Goal: Task Accomplishment & Management: Complete application form

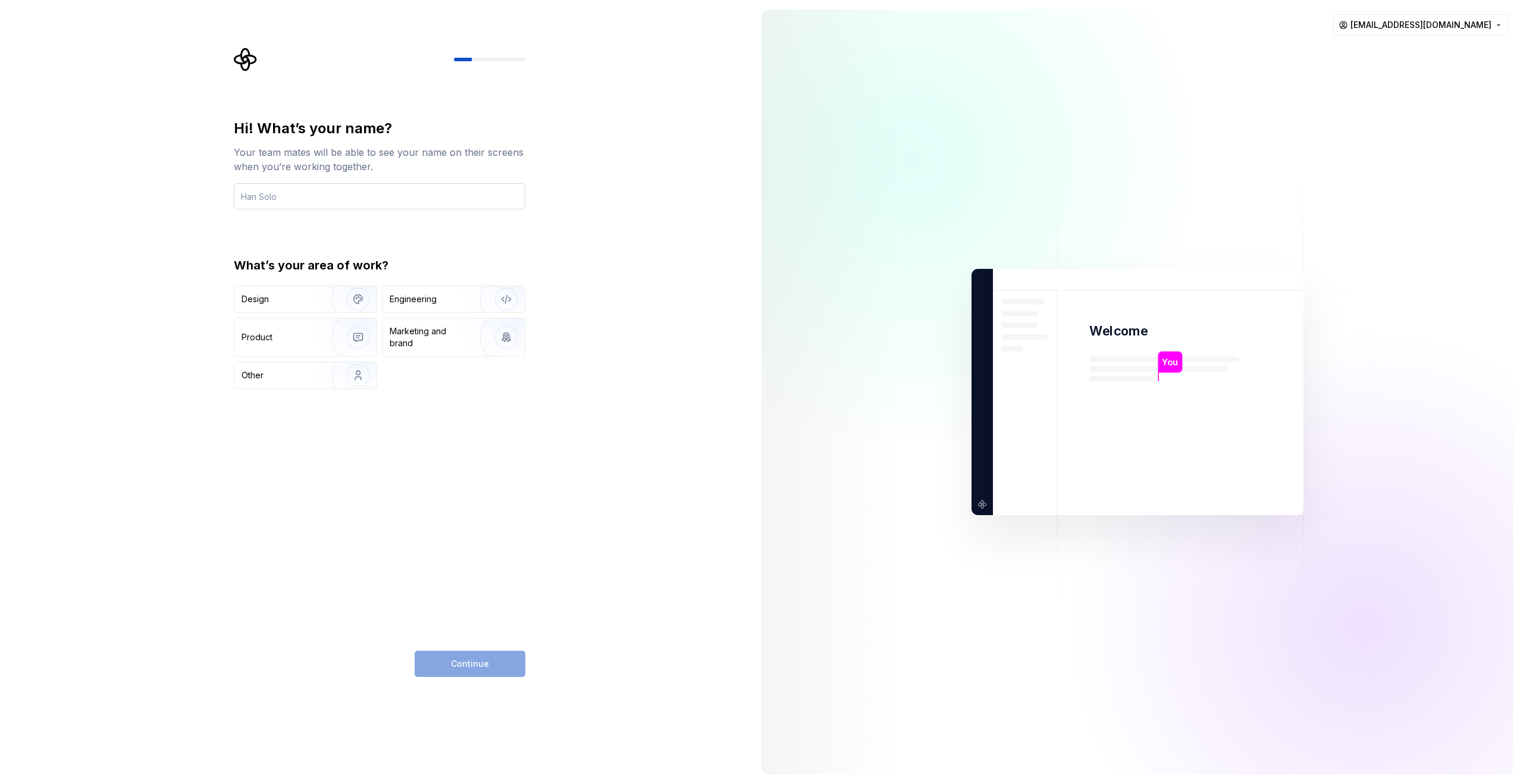
click at [308, 194] on input "text" at bounding box center [379, 196] width 291 height 26
type input "[PERSON_NAME] [PERSON_NAME]"
click at [435, 299] on div "Engineering" at bounding box center [413, 299] width 47 height 12
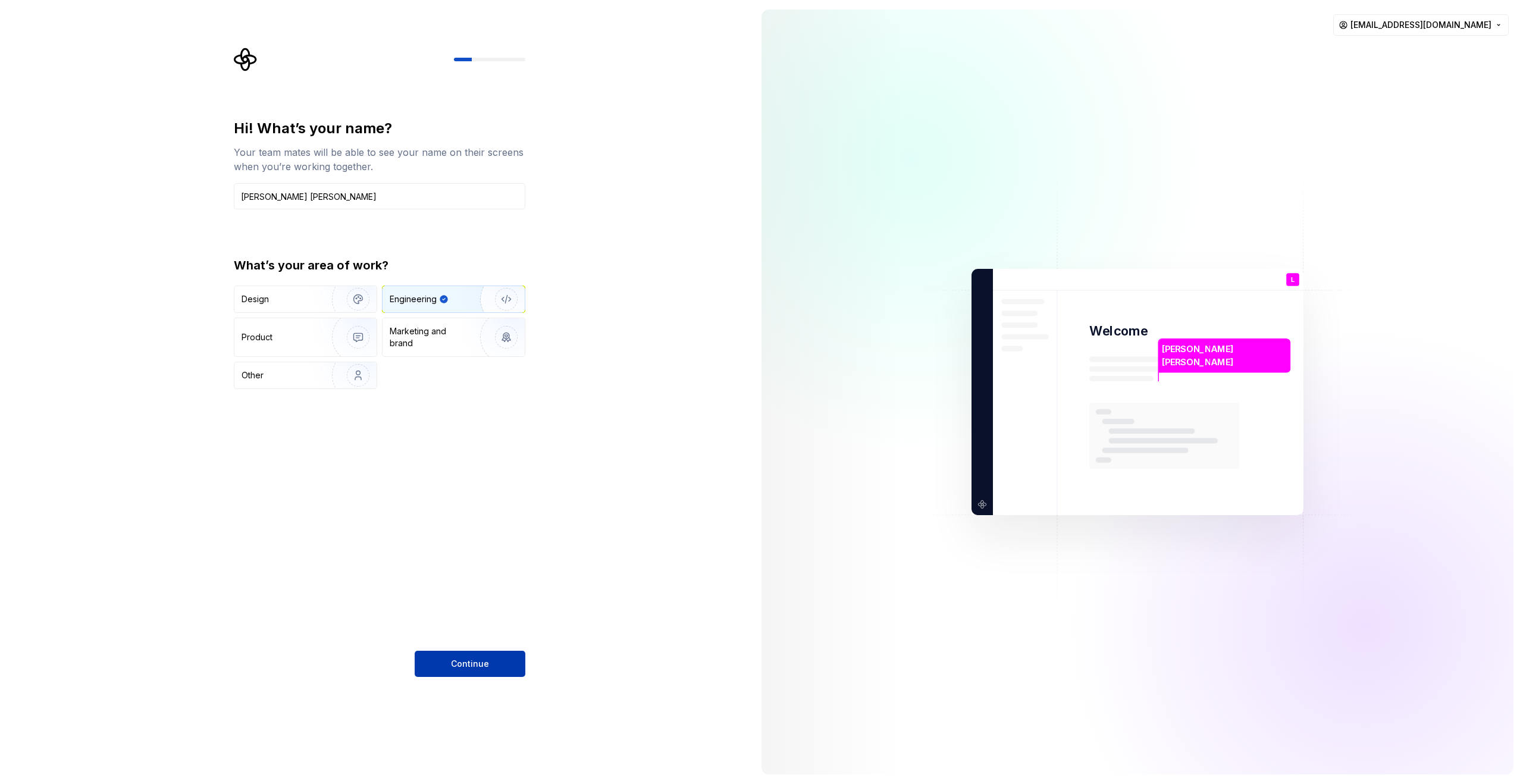
click at [492, 673] on button "Continue" at bounding box center [470, 664] width 111 height 26
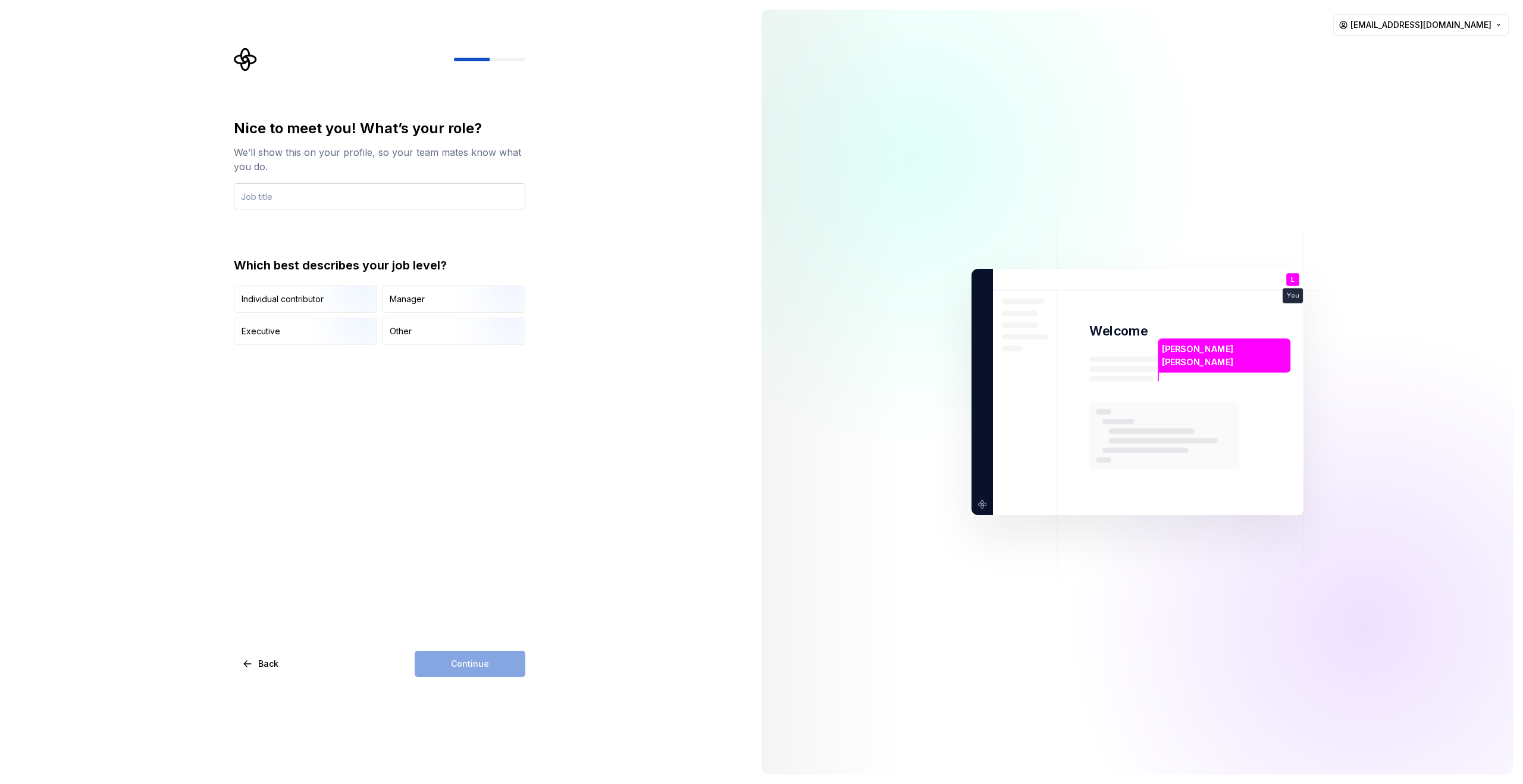
click at [334, 202] on input "text" at bounding box center [379, 196] width 291 height 26
type input "Develop application"
click at [492, 682] on div "Nice to meet you! What’s your role? We’ll show this on your profile, so your te…" at bounding box center [376, 392] width 752 height 784
click at [339, 301] on img "button" at bounding box center [348, 314] width 76 height 79
click at [320, 332] on img "button" at bounding box center [348, 346] width 76 height 79
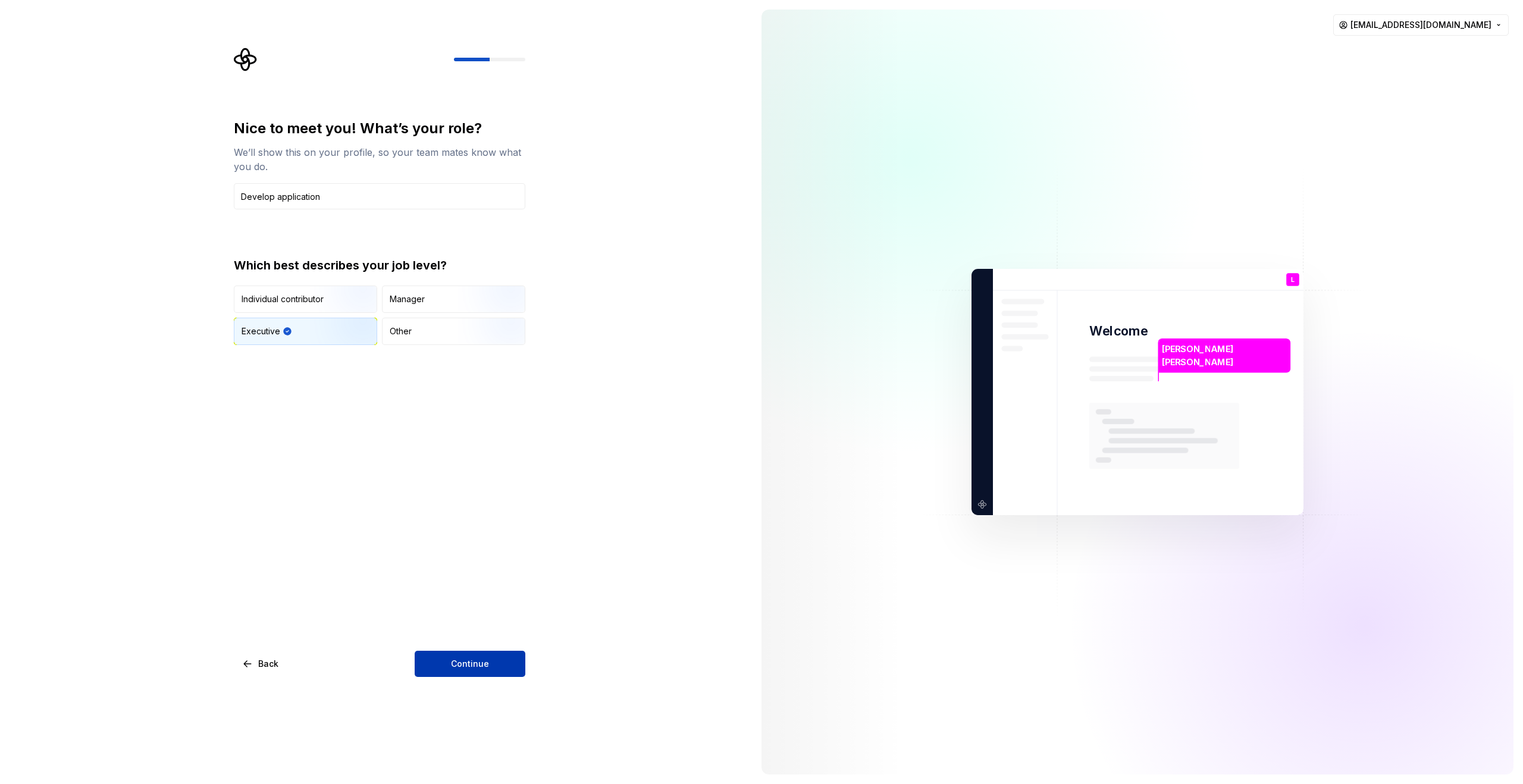
click at [494, 672] on button "Continue" at bounding box center [470, 664] width 111 height 26
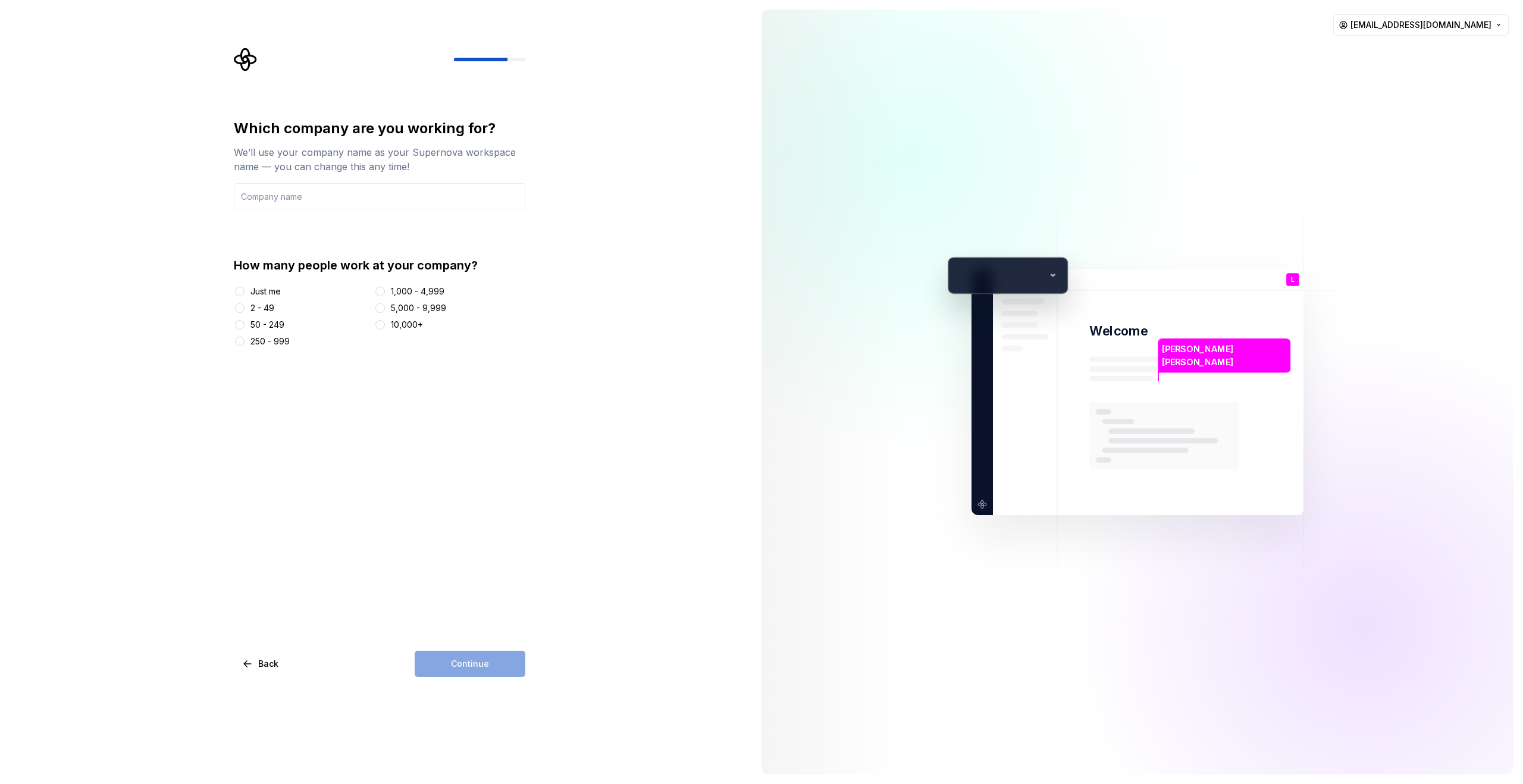
click at [270, 323] on div "50 - 249" at bounding box center [267, 325] width 34 height 12
click at [244, 323] on button "50 - 249" at bounding box center [240, 325] width 10 height 10
click at [345, 196] on input "text" at bounding box center [379, 196] width 291 height 26
type input "Pancake"
click at [477, 668] on span "Continue" at bounding box center [470, 664] width 38 height 12
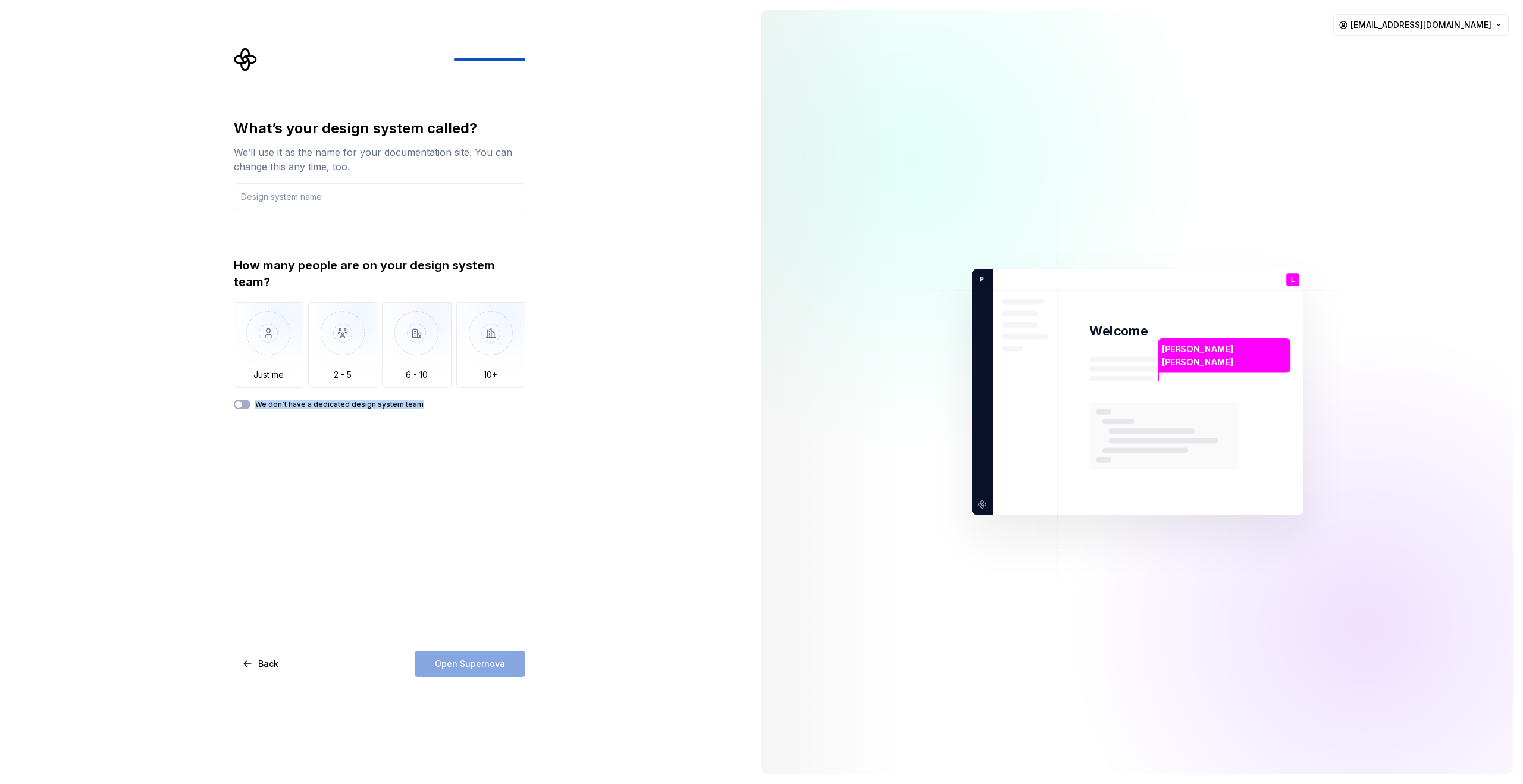
drag, startPoint x: 433, startPoint y: 409, endPoint x: 252, endPoint y: 398, distance: 181.3
click at [252, 398] on div "How many people are on your design system team? Just me 2 - 5 6 - 10 10+ We don…" at bounding box center [379, 333] width 291 height 152
click at [312, 415] on img at bounding box center [316, 418] width 14 height 14
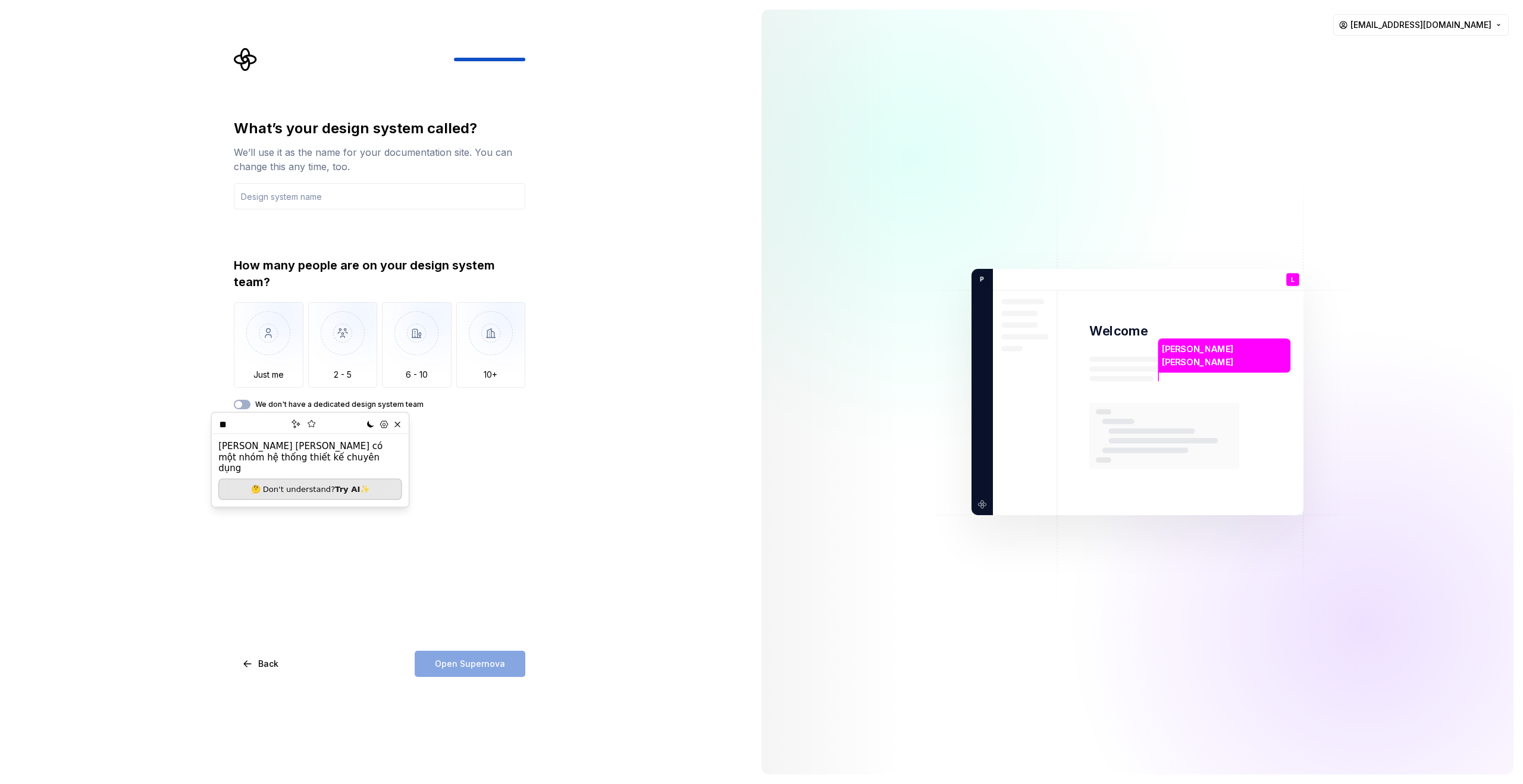
click at [568, 429] on div "What’s your design system called? We’ll use it as the name for your documentati…" at bounding box center [376, 392] width 752 height 784
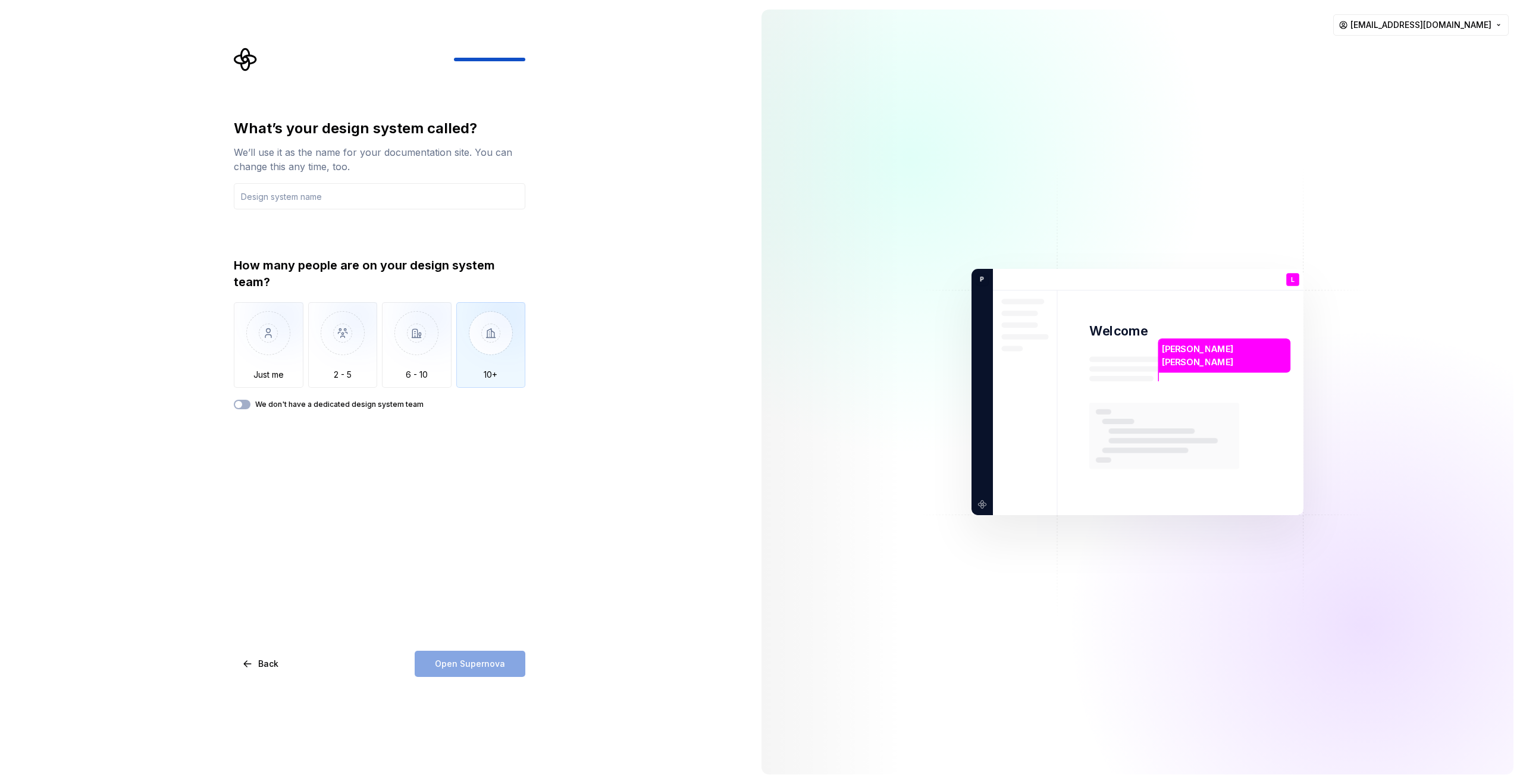
click at [502, 332] on img "button" at bounding box center [491, 342] width 70 height 79
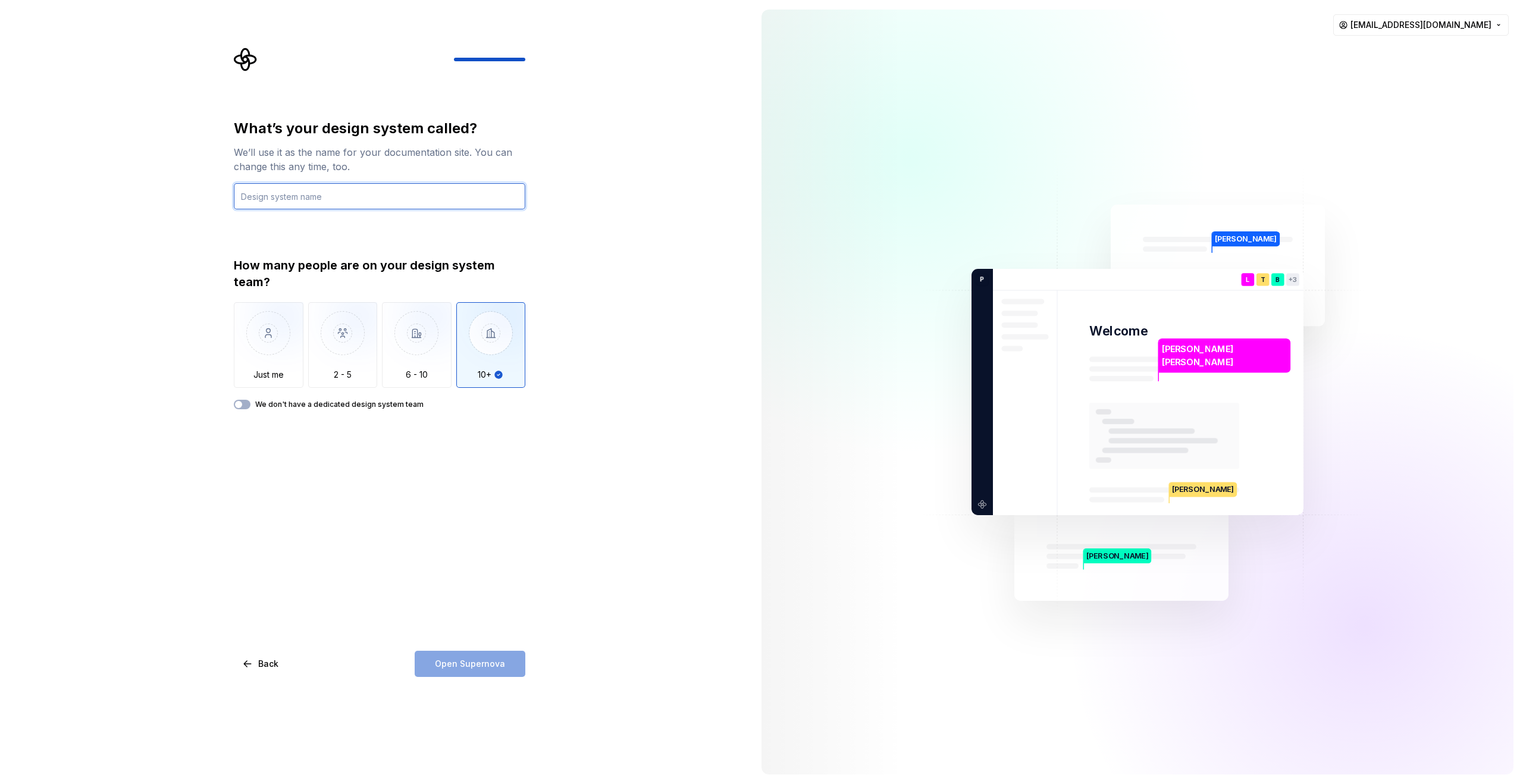
click at [406, 205] on input "text" at bounding box center [379, 196] width 291 height 26
type input "Design system"
click at [461, 659] on span "Open Supernova" at bounding box center [470, 664] width 70 height 12
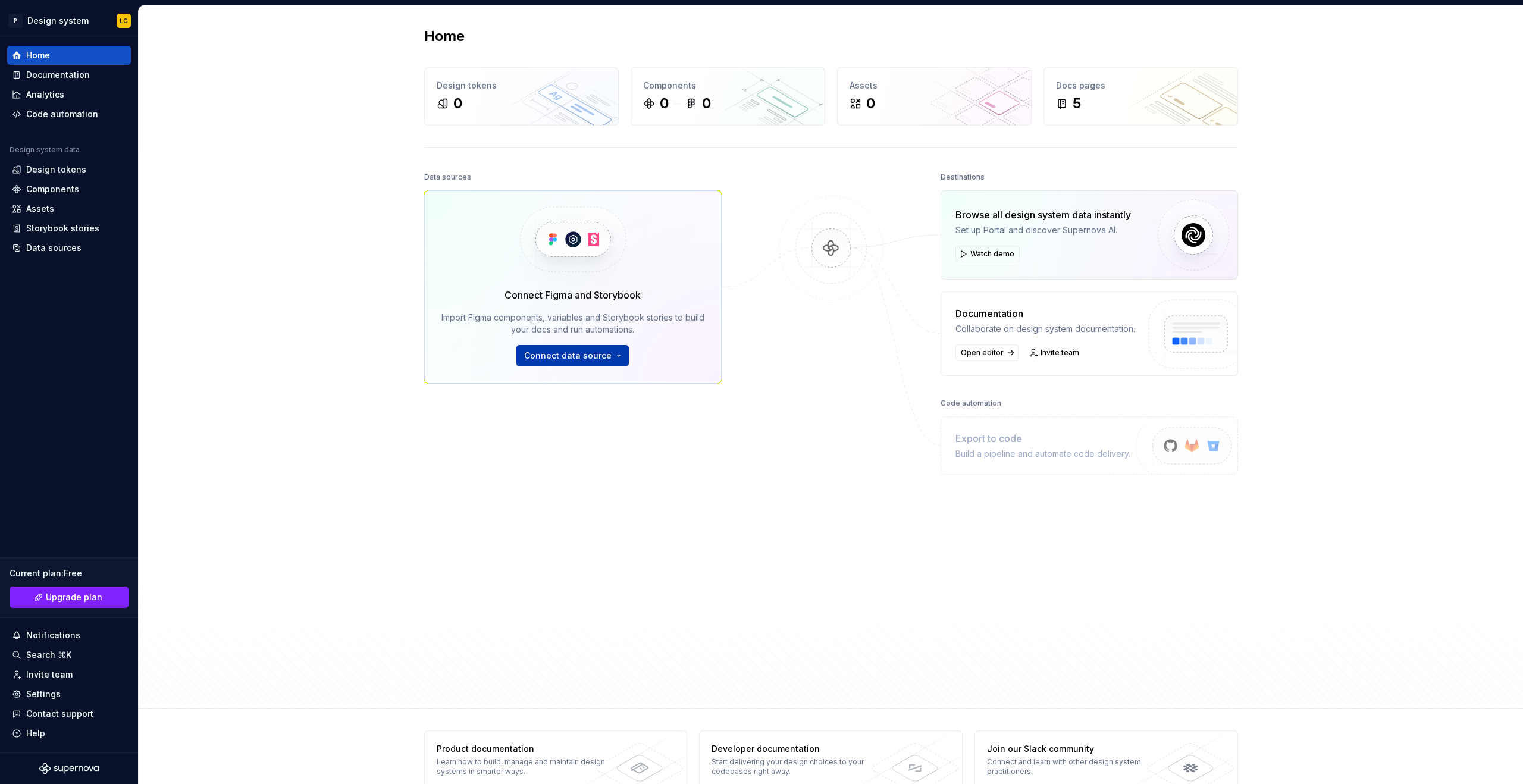
click at [556, 359] on span "Connect data source" at bounding box center [567, 356] width 87 height 12
click at [604, 387] on div "Figma library" at bounding box center [603, 382] width 132 height 12
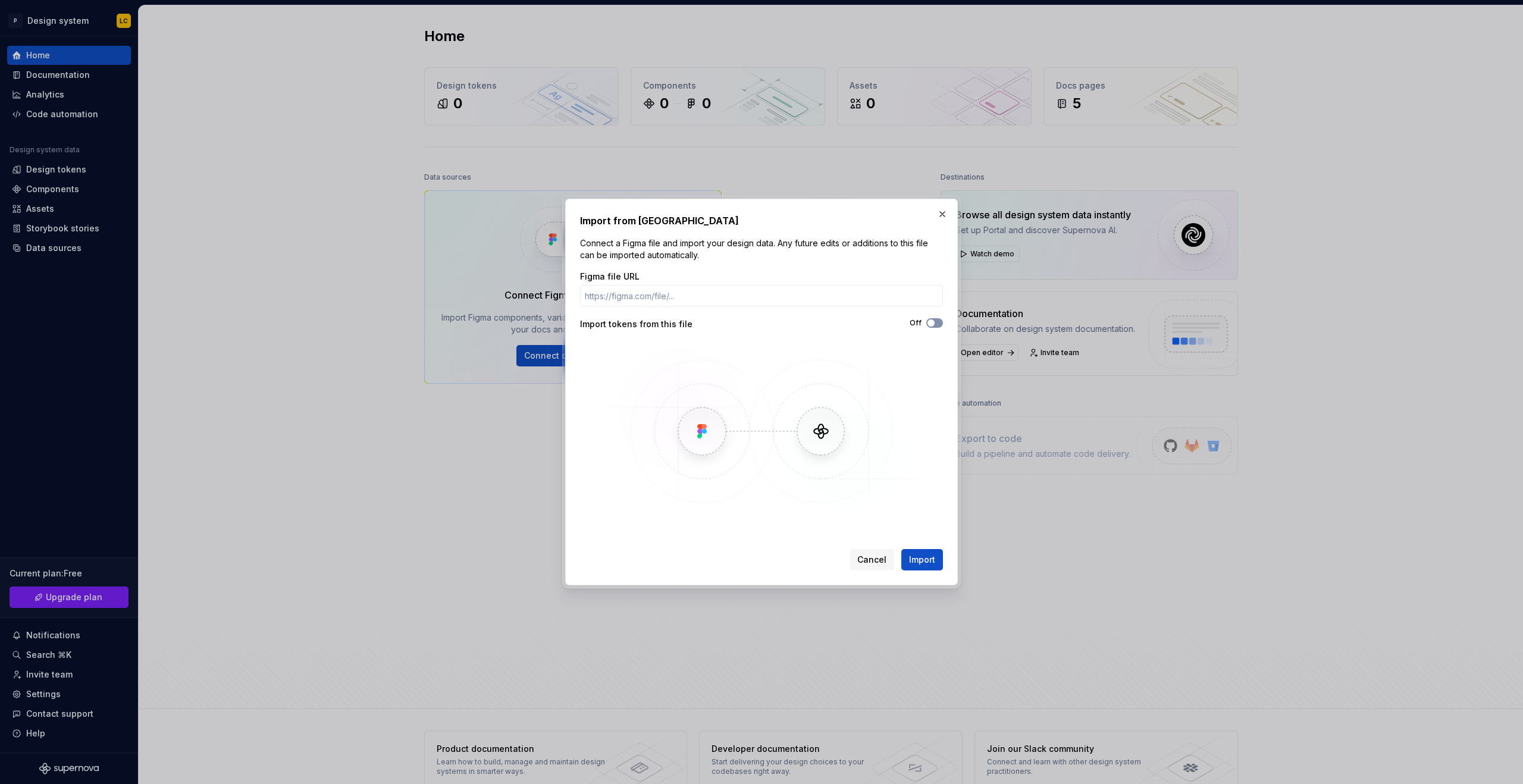
click at [933, 320] on icon "button" at bounding box center [931, 323] width 10 height 7
click at [919, 559] on span "Import" at bounding box center [922, 560] width 26 height 12
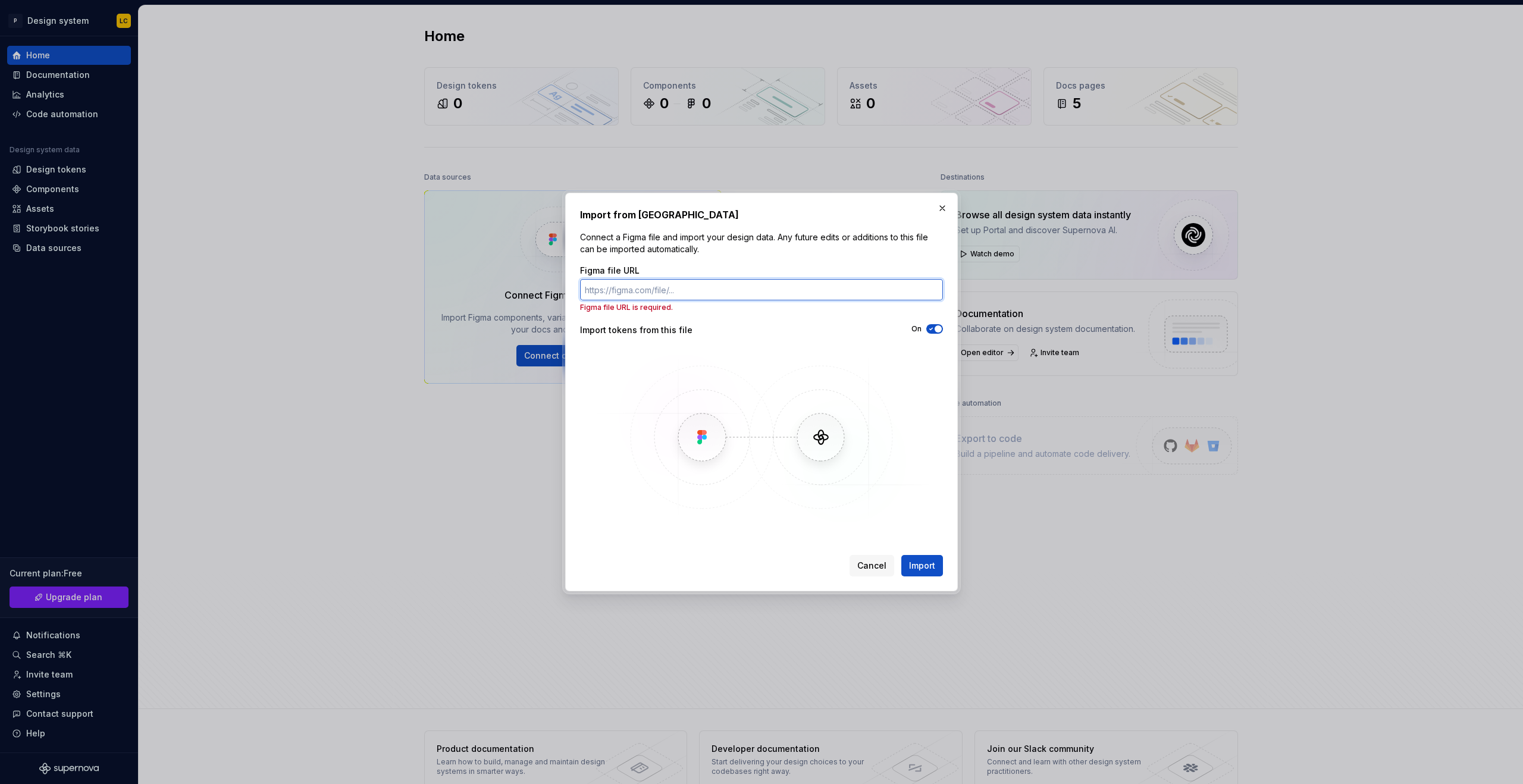
click at [843, 297] on input "Figma file URL" at bounding box center [761, 290] width 363 height 22
click at [935, 330] on span "button" at bounding box center [938, 329] width 7 height 7
click at [787, 290] on input "Figma file URL" at bounding box center [761, 290] width 363 height 22
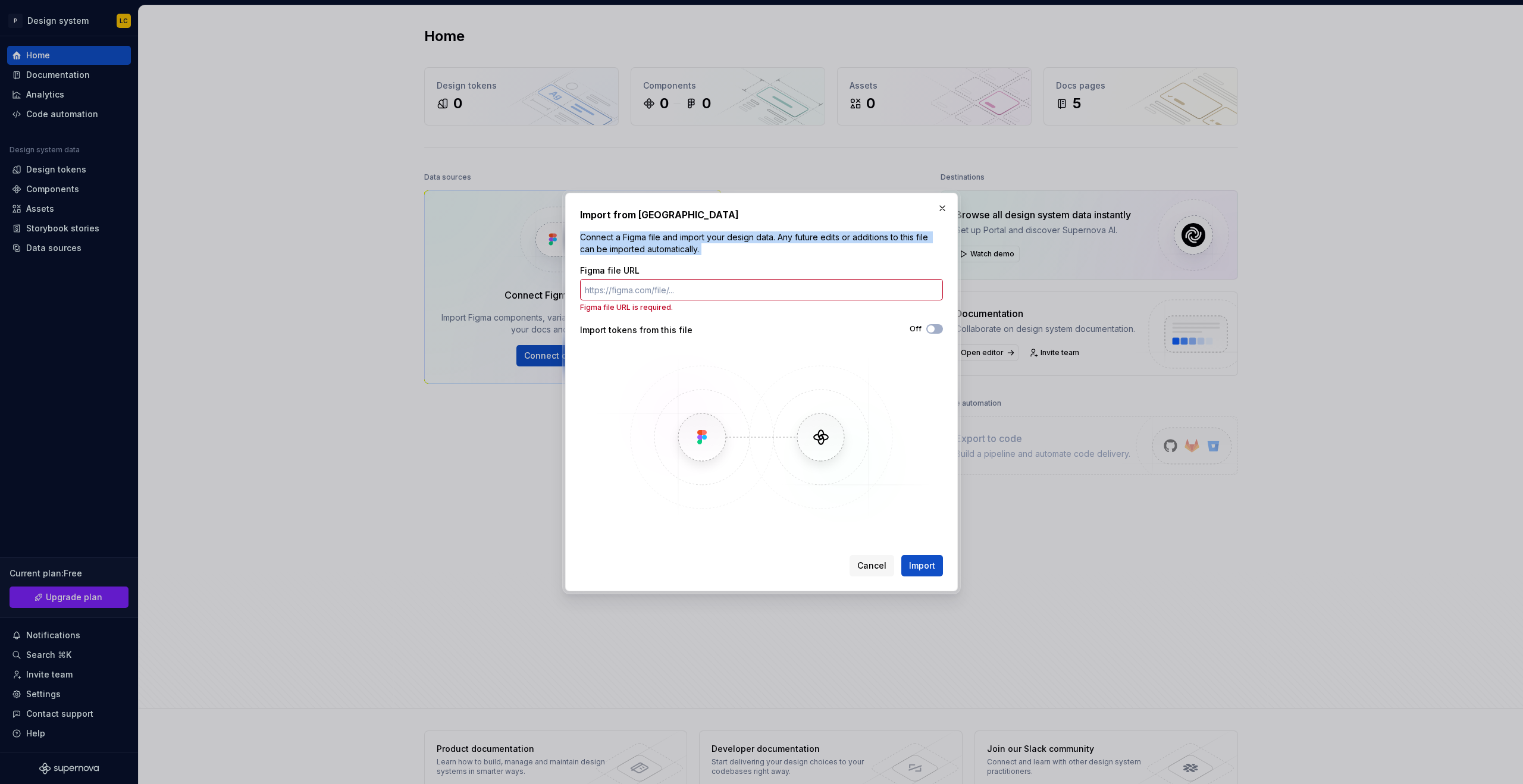
drag, startPoint x: 723, startPoint y: 260, endPoint x: 618, endPoint y: 246, distance: 105.9
click at [562, 226] on div "Import from Figma Connect a Figma file and import your design data. Any future …" at bounding box center [762, 392] width 399 height 405
click at [758, 264] on img at bounding box center [756, 263] width 14 height 14
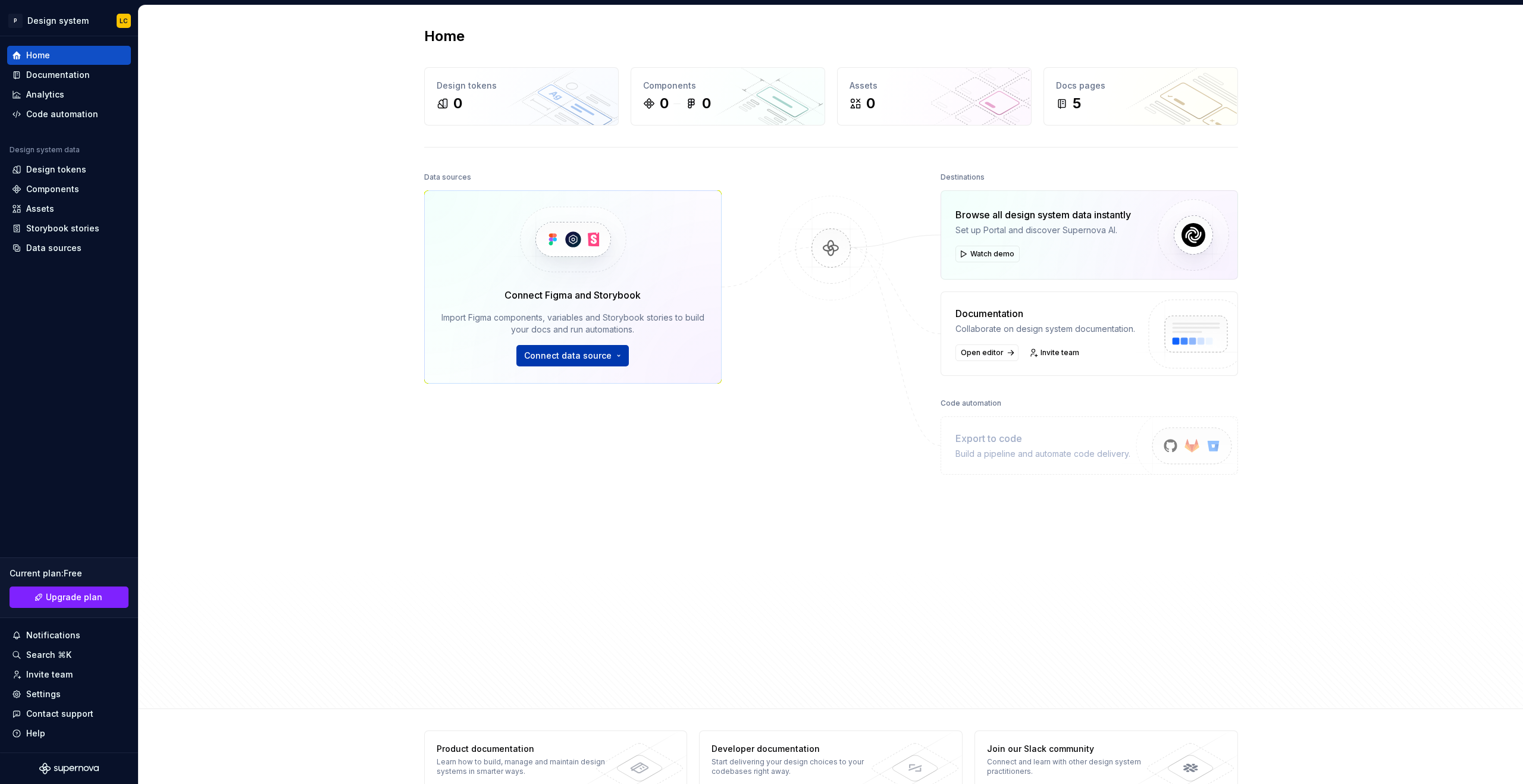
click at [585, 356] on span "Connect data source" at bounding box center [567, 356] width 87 height 12
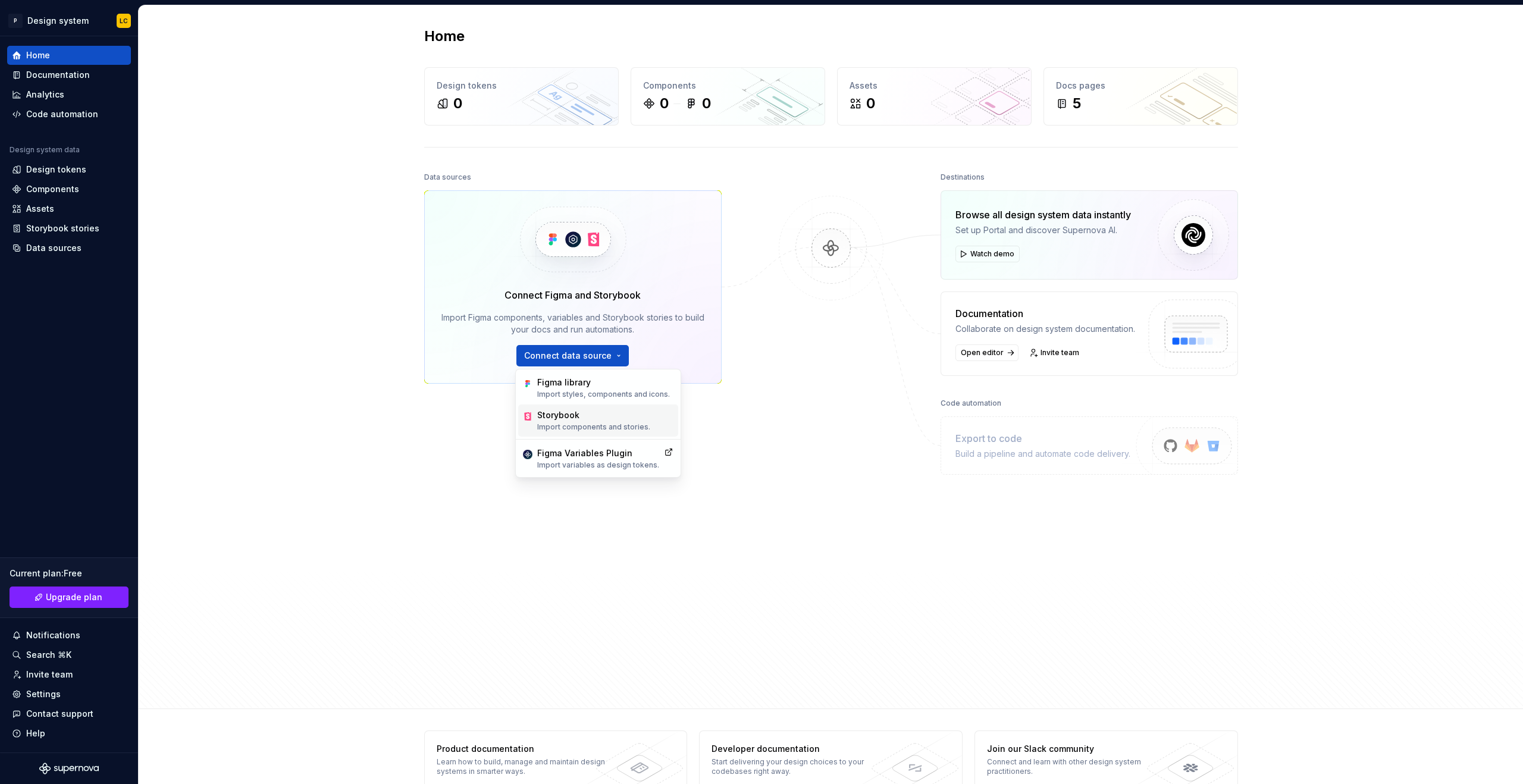
click at [584, 427] on p "Import components and stories." at bounding box center [594, 428] width 113 height 10
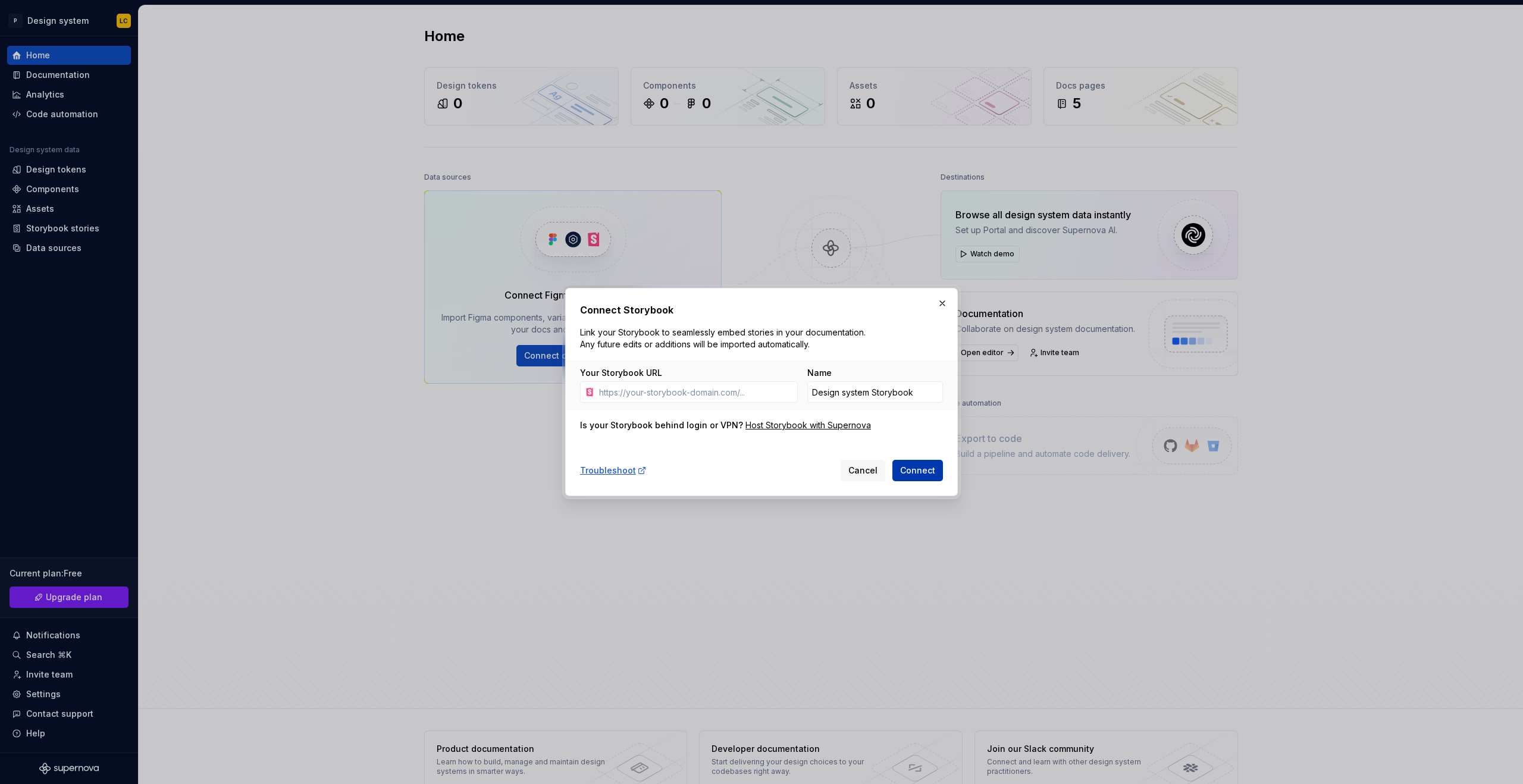
click at [922, 476] on button "Connect" at bounding box center [918, 471] width 51 height 22
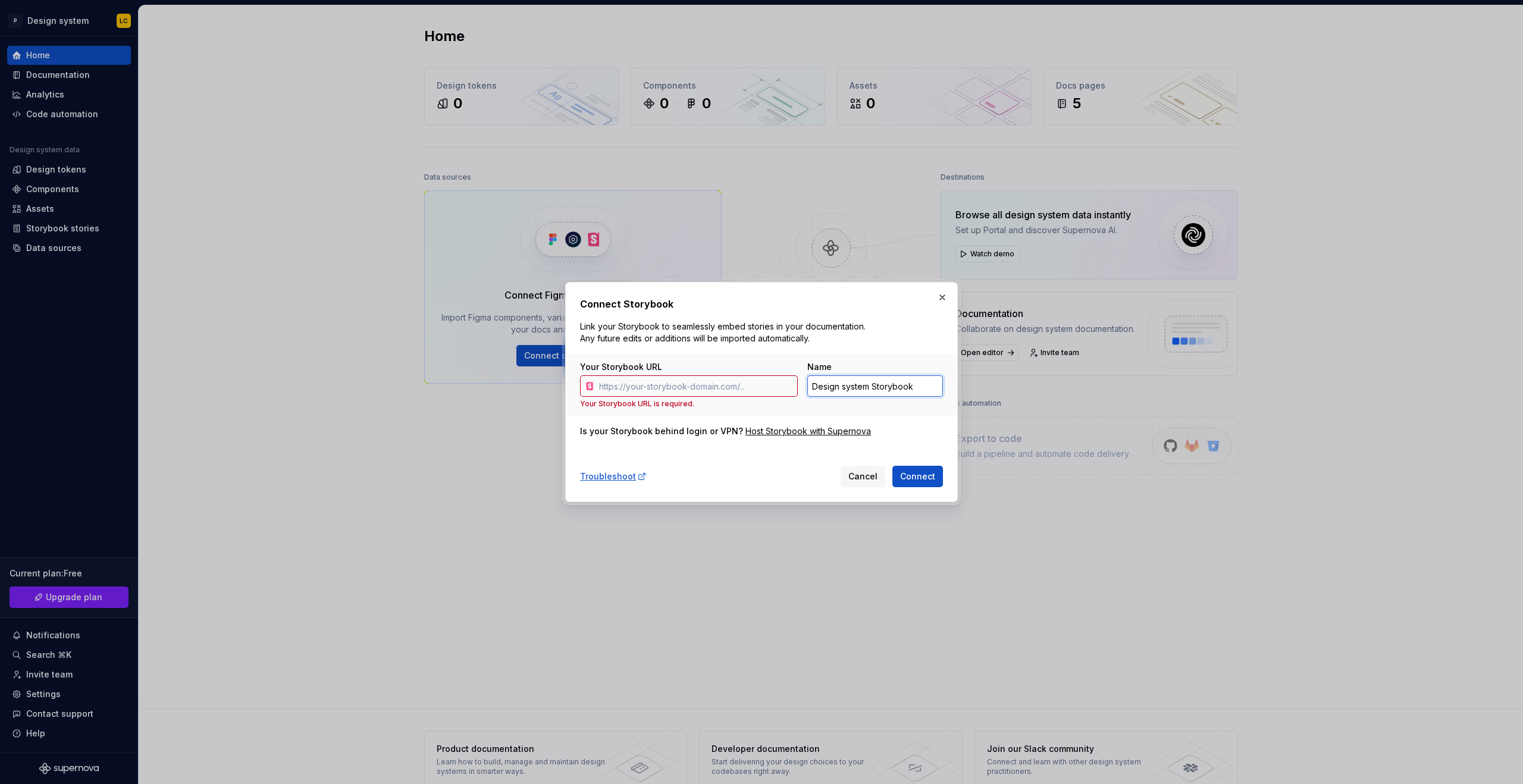
click at [860, 384] on input "Design system Storybook" at bounding box center [875, 386] width 135 height 22
click at [883, 390] on input "Design system Storybook" at bounding box center [875, 386] width 135 height 22
drag, startPoint x: 915, startPoint y: 387, endPoint x: 758, endPoint y: 367, distance: 158.3
click at [758, 367] on div "Your Storybook URL Your Storybook URL is required. Name Design system Storybook" at bounding box center [761, 385] width 363 height 48
drag, startPoint x: 577, startPoint y: 325, endPoint x: 810, endPoint y: 335, distance: 233.2
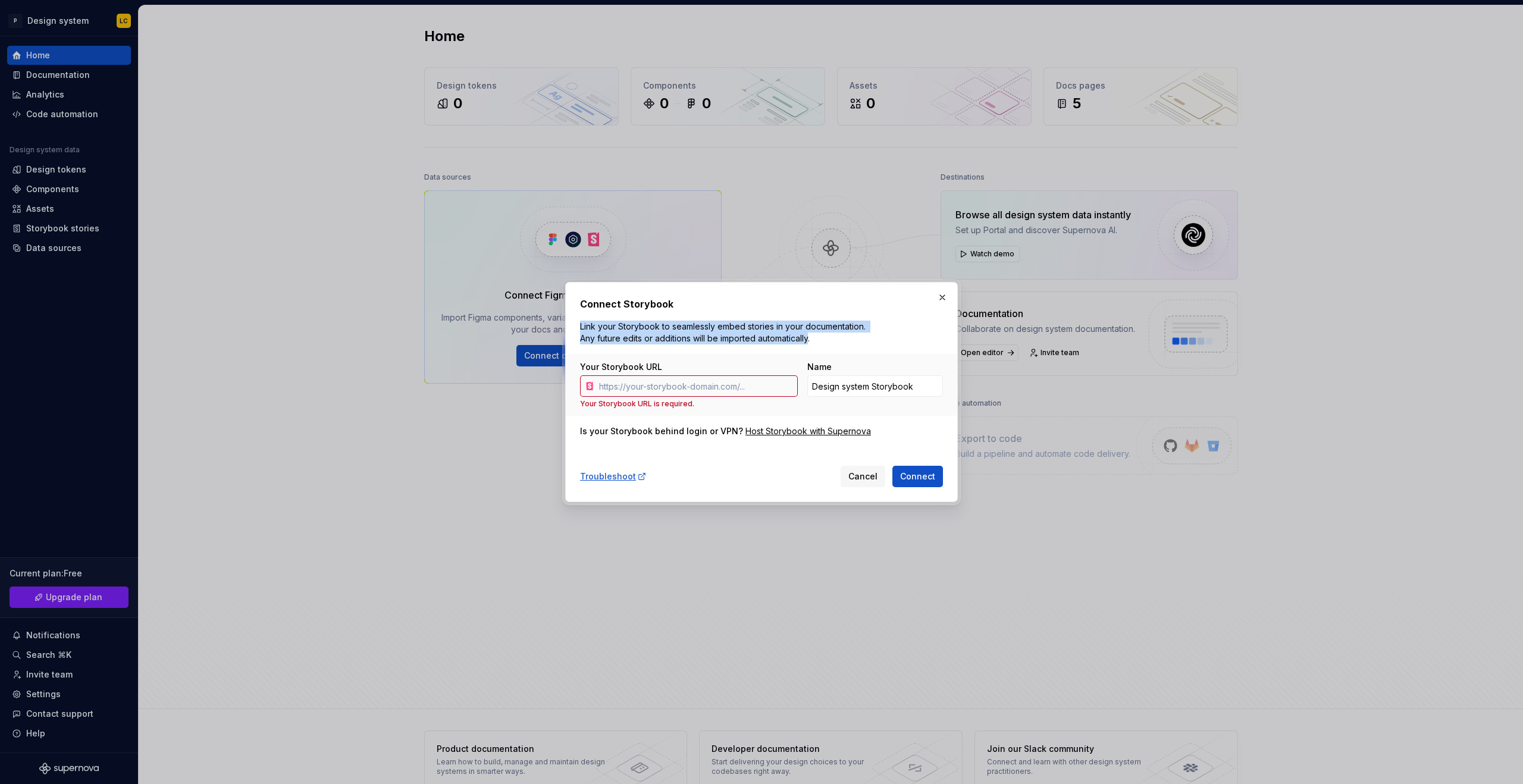
click at [810, 335] on div "Connect Storybook Link your Storybook to seamlessly embed stories in your docum…" at bounding box center [762, 392] width 393 height 220
click at [721, 349] on img at bounding box center [724, 352] width 14 height 14
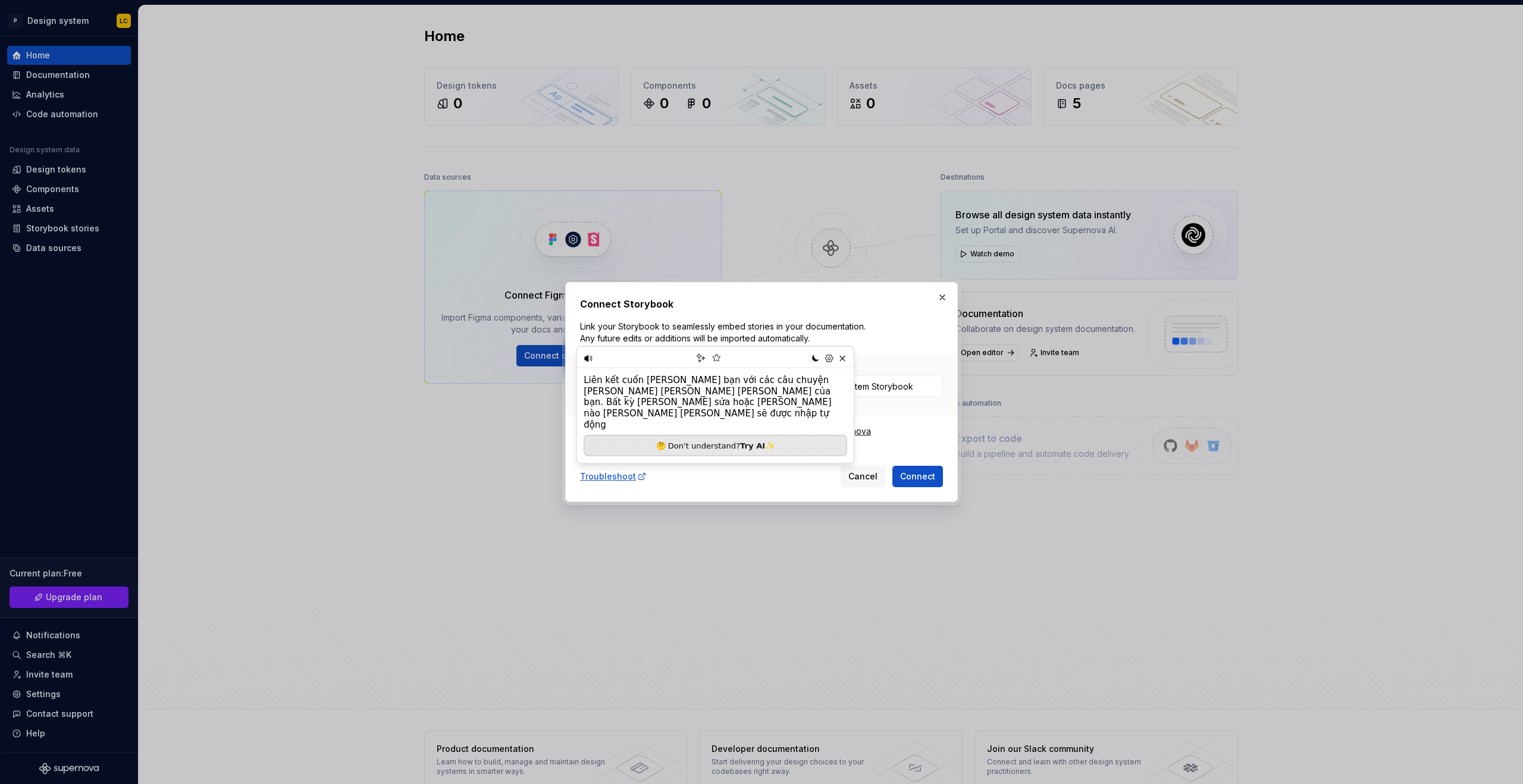
click at [886, 352] on div "Connect Storybook Link your Storybook to seamlessly embed stories in your docum…" at bounding box center [761, 392] width 363 height 190
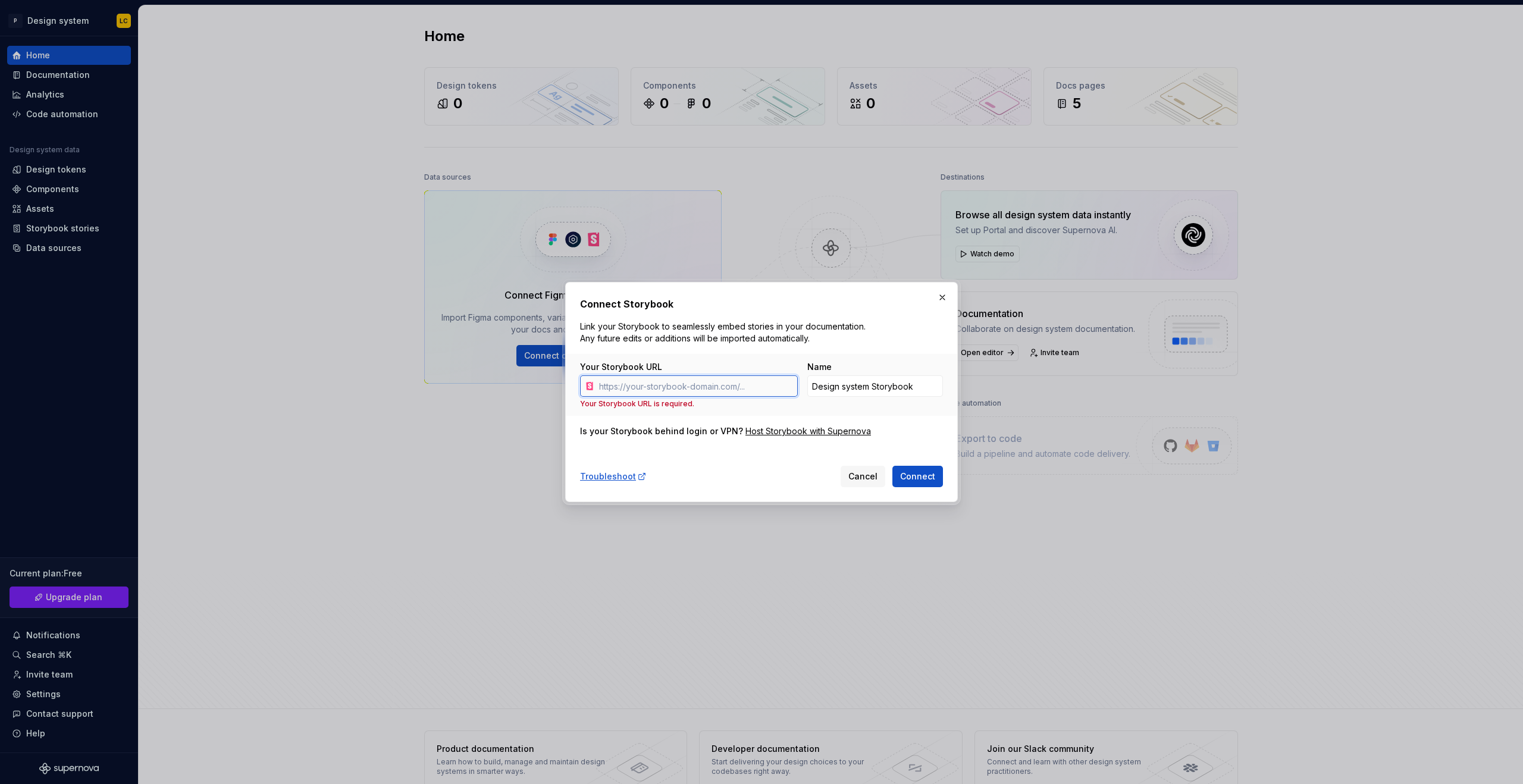
click at [682, 378] on input "Your Storybook URL" at bounding box center [696, 386] width 204 height 22
paste input "[URL][DOMAIN_NAME]"
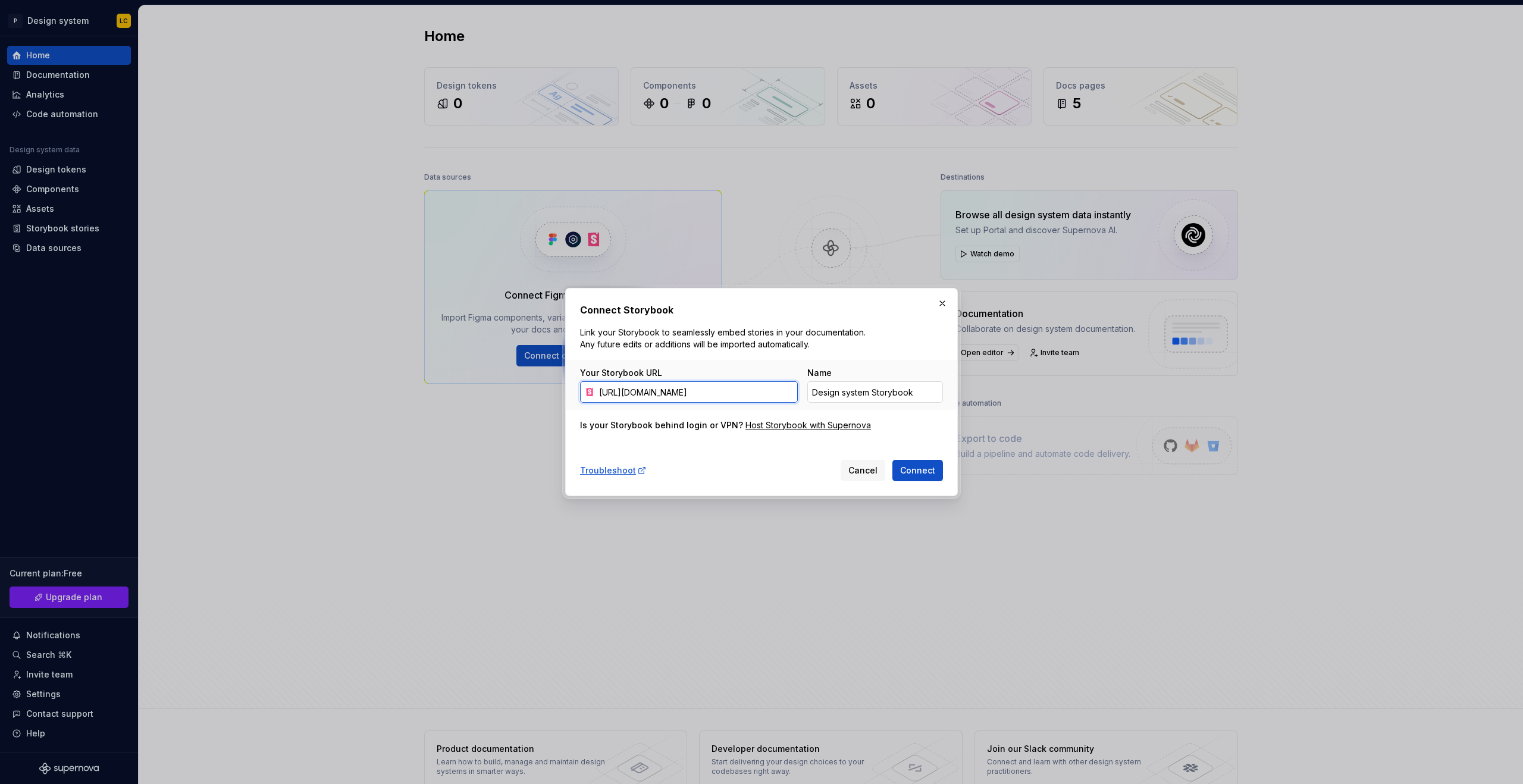
type input "[URL][DOMAIN_NAME]"
drag, startPoint x: 914, startPoint y: 385, endPoint x: 791, endPoint y: 387, distance: 123.0
click at [791, 386] on div "Your Storybook URL [URL][DOMAIN_NAME] Name Design system Storybook" at bounding box center [761, 385] width 363 height 36
drag, startPoint x: 919, startPoint y: 393, endPoint x: 923, endPoint y: 411, distance: 18.4
click at [785, 384] on div "Your Storybook URL [URL][DOMAIN_NAME] Name Design system Storybook" at bounding box center [761, 385] width 363 height 36
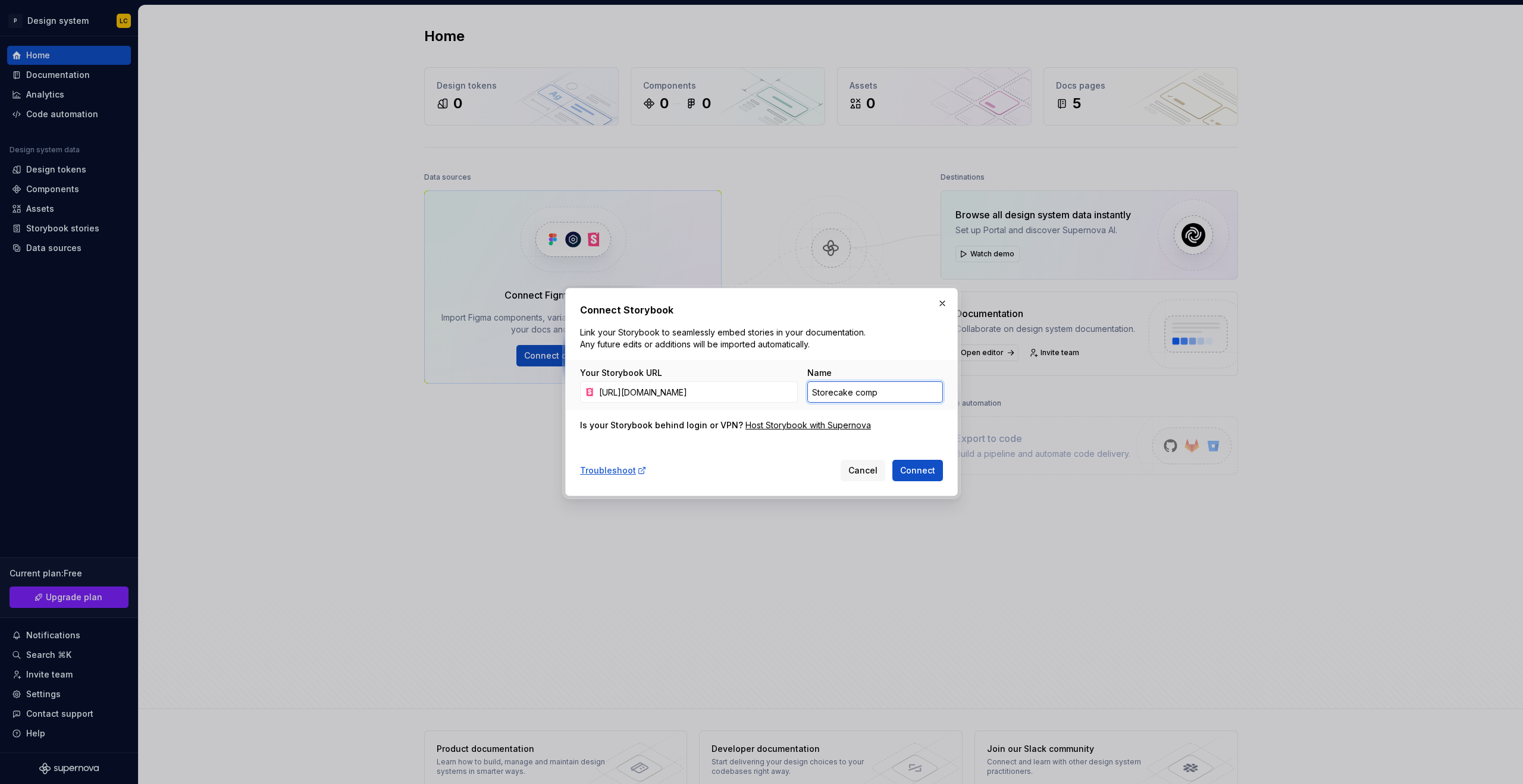
type input "Storecake comp"
click at [894, 474] on button "Connect" at bounding box center [918, 471] width 51 height 22
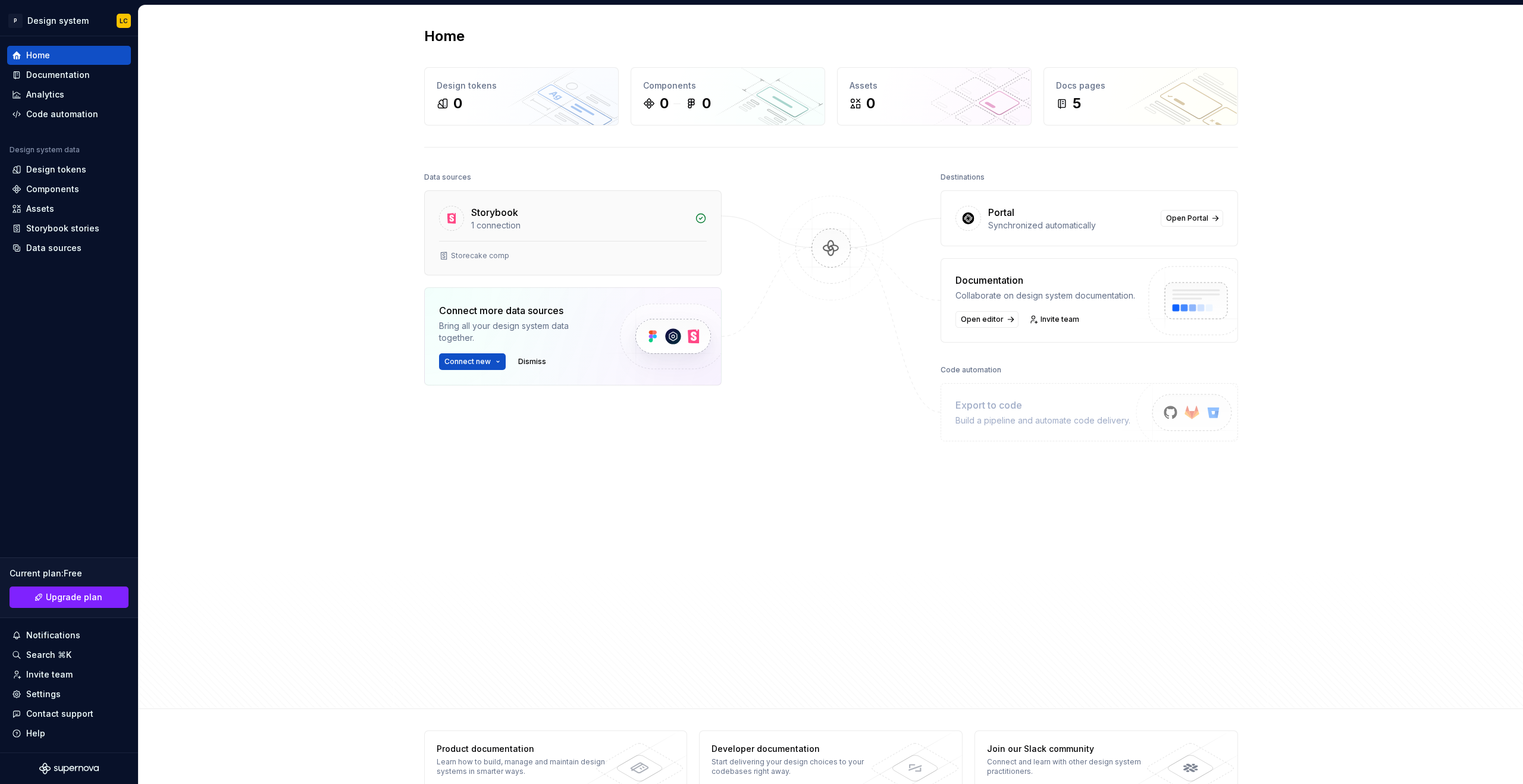
click at [498, 262] on div "Storecake comp" at bounding box center [573, 258] width 296 height 34
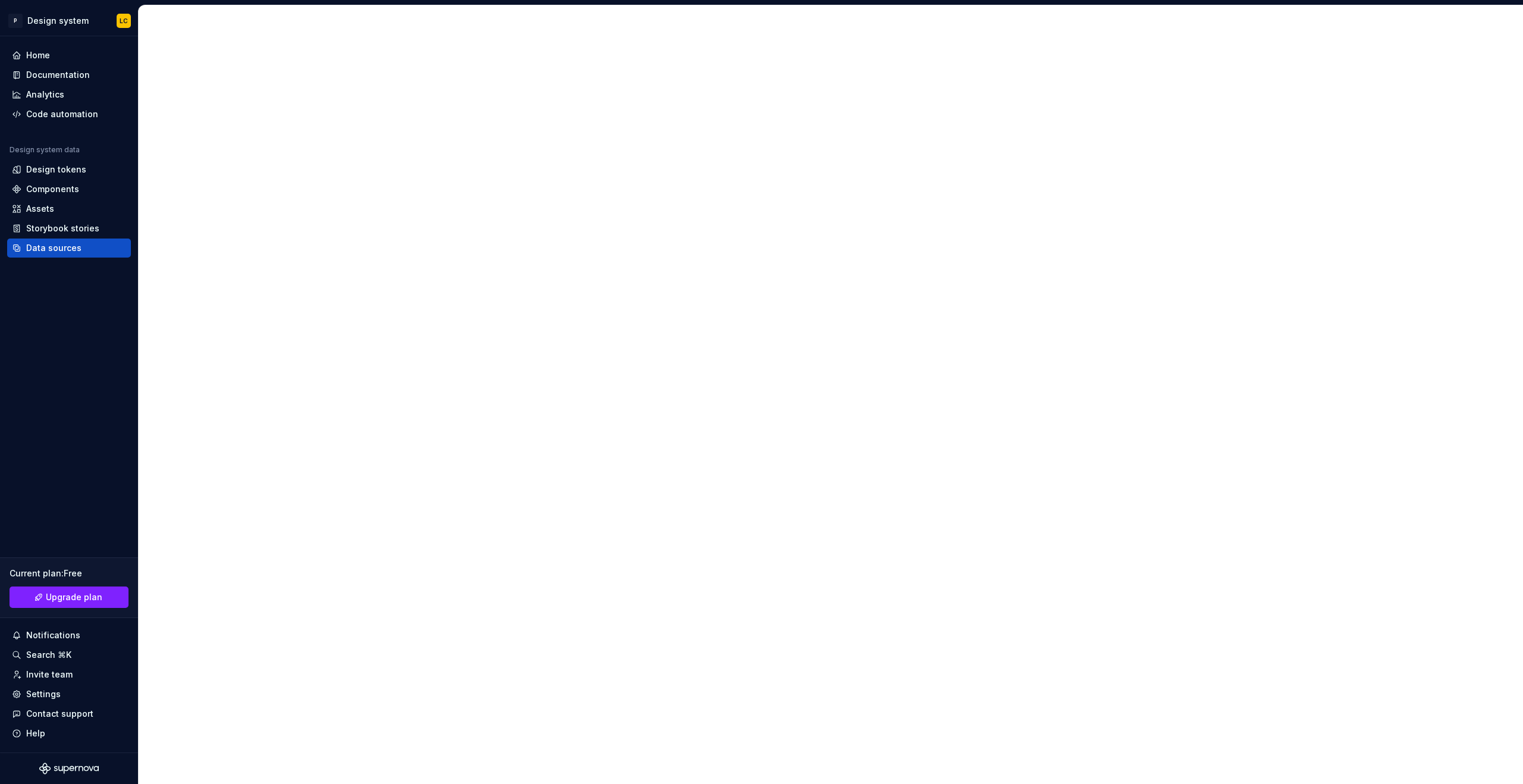
click at [494, 207] on div at bounding box center [830, 394] width 1385 height 779
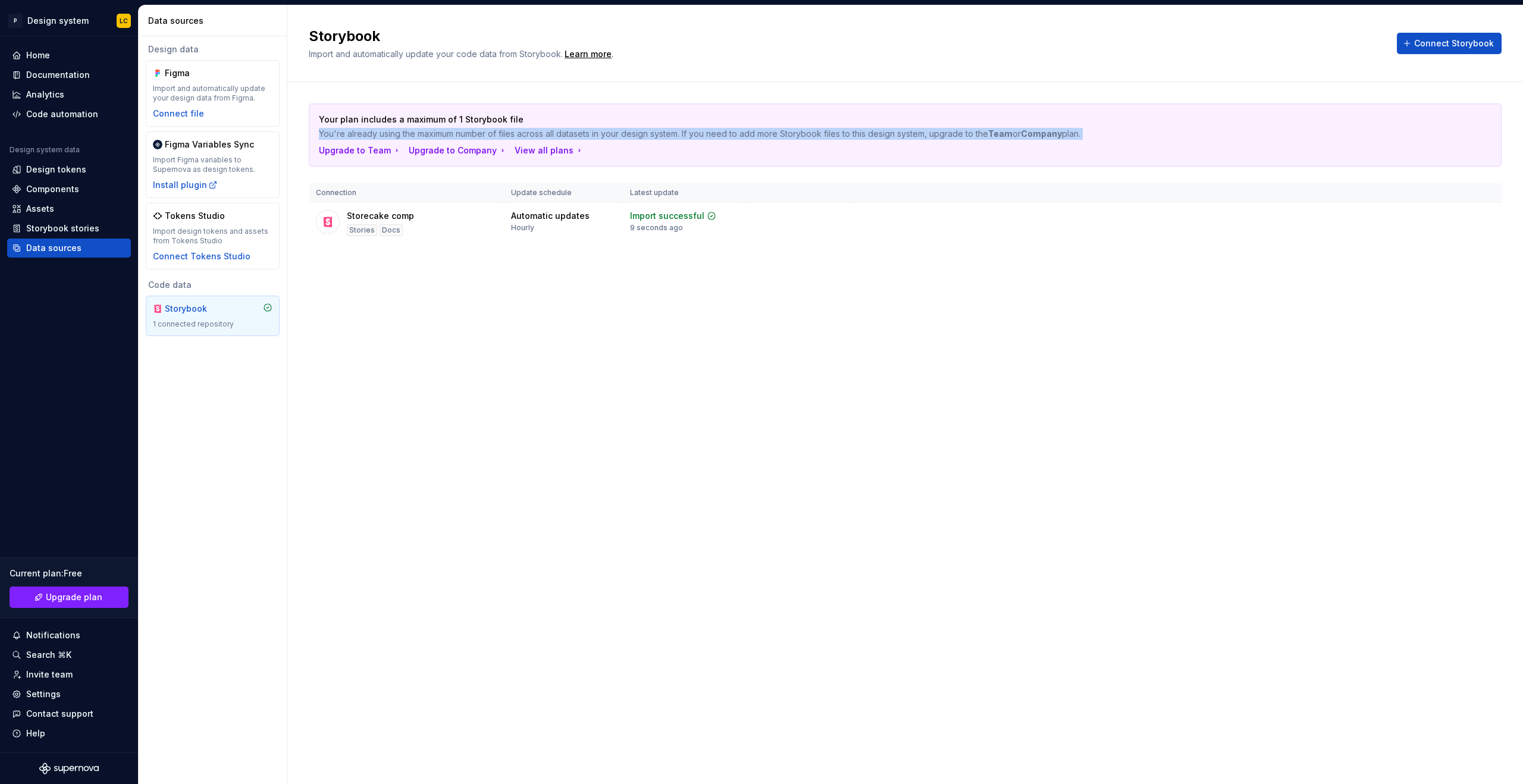
drag, startPoint x: 322, startPoint y: 137, endPoint x: 1174, endPoint y: 161, distance: 852.3
click at [1174, 161] on div "Your plan includes a maximum of 1 Storybook file You're already using the maxim…" at bounding box center [905, 135] width 1192 height 62
click at [374, 239] on td "Storecake comp Stories Docs" at bounding box center [406, 223] width 195 height 41
click at [539, 219] on div "Automatic updates" at bounding box center [550, 216] width 78 height 12
click at [1369, 216] on span "View summary" at bounding box center [1365, 216] width 52 height 10
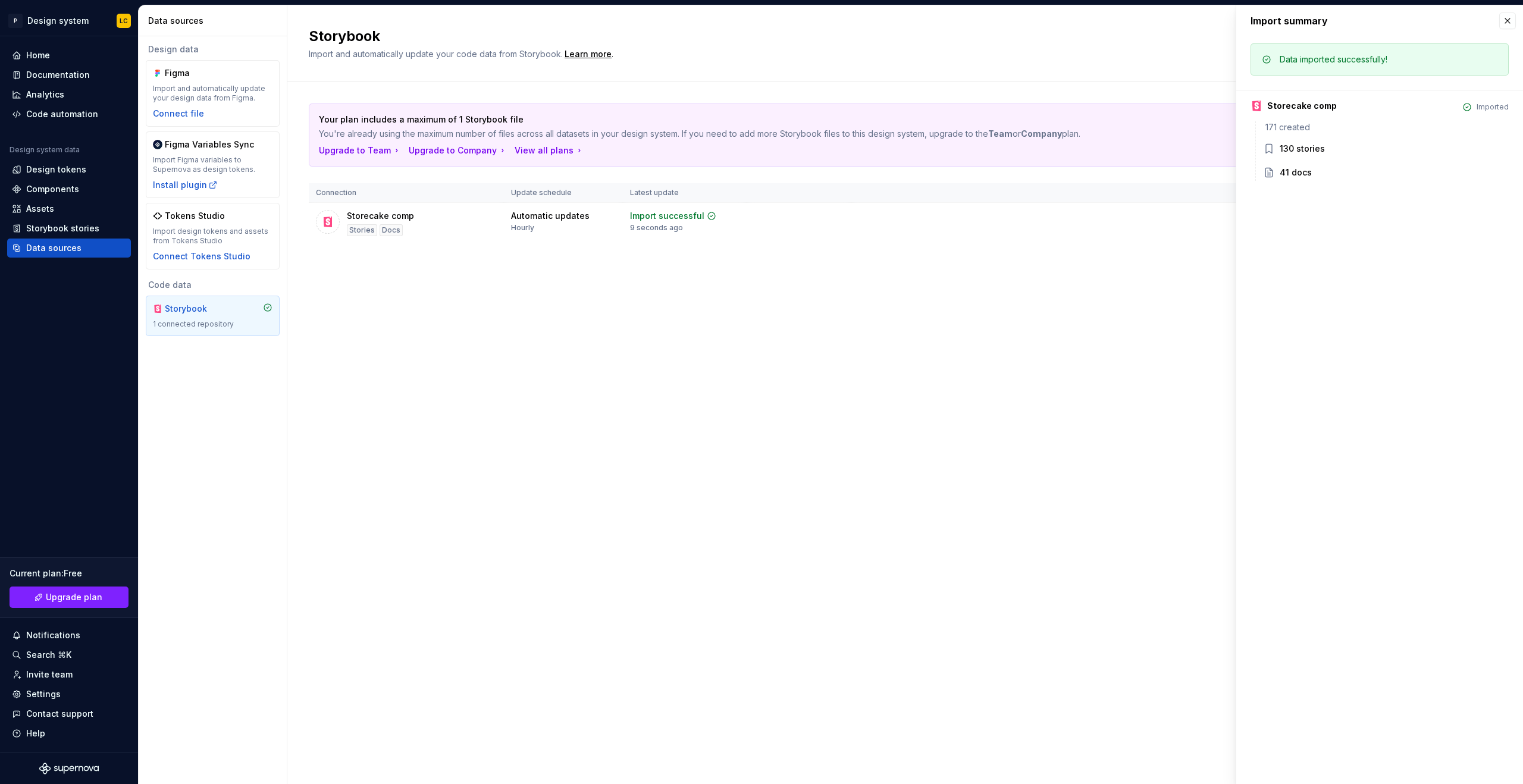
click at [1294, 150] on div "130 stories" at bounding box center [1302, 149] width 45 height 12
click at [1273, 169] on icon at bounding box center [1269, 173] width 12 height 12
click at [89, 221] on div "Storybook stories" at bounding box center [69, 229] width 124 height 19
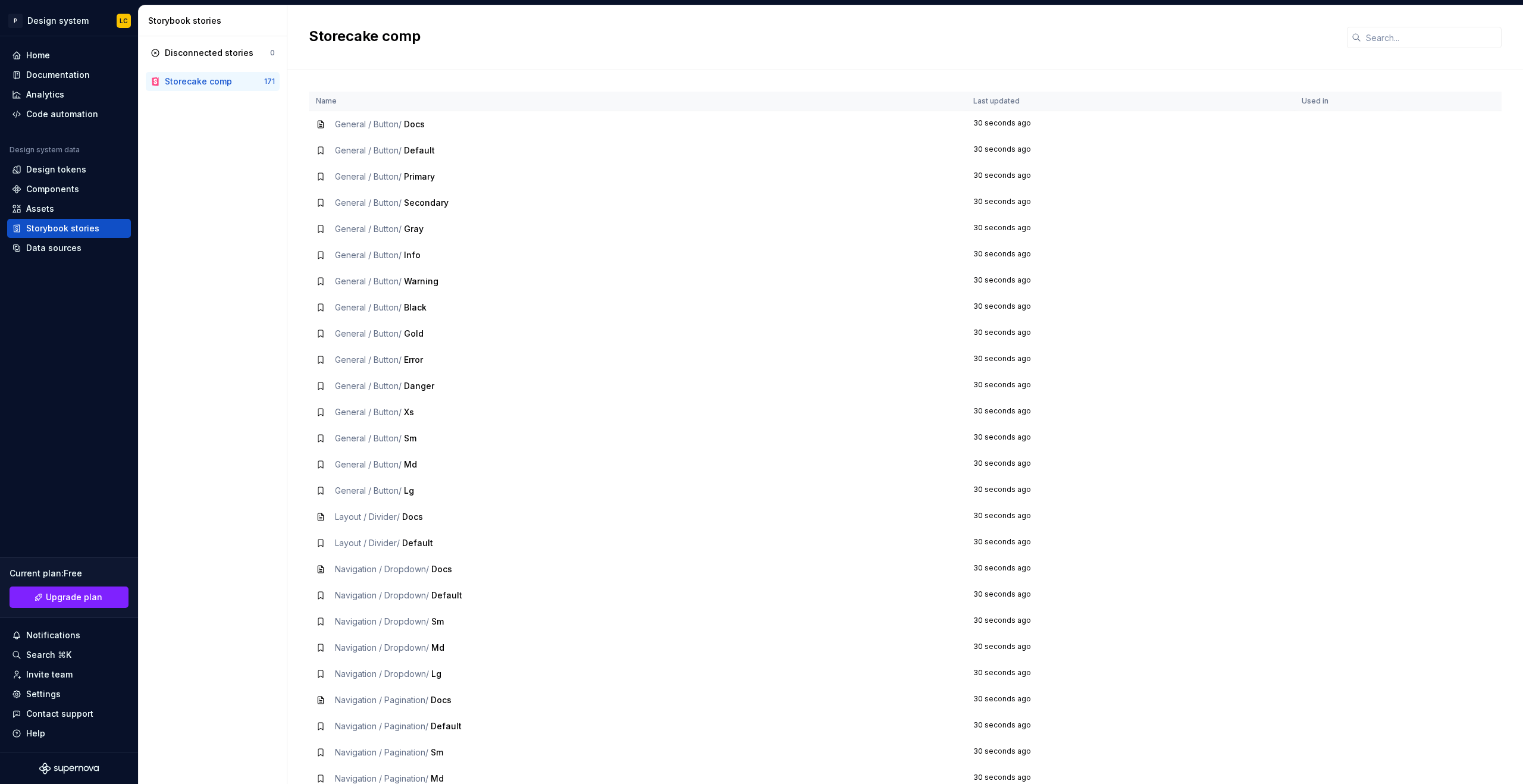
click at [429, 126] on div "General / Button / Docs" at bounding box center [638, 125] width 643 height 12
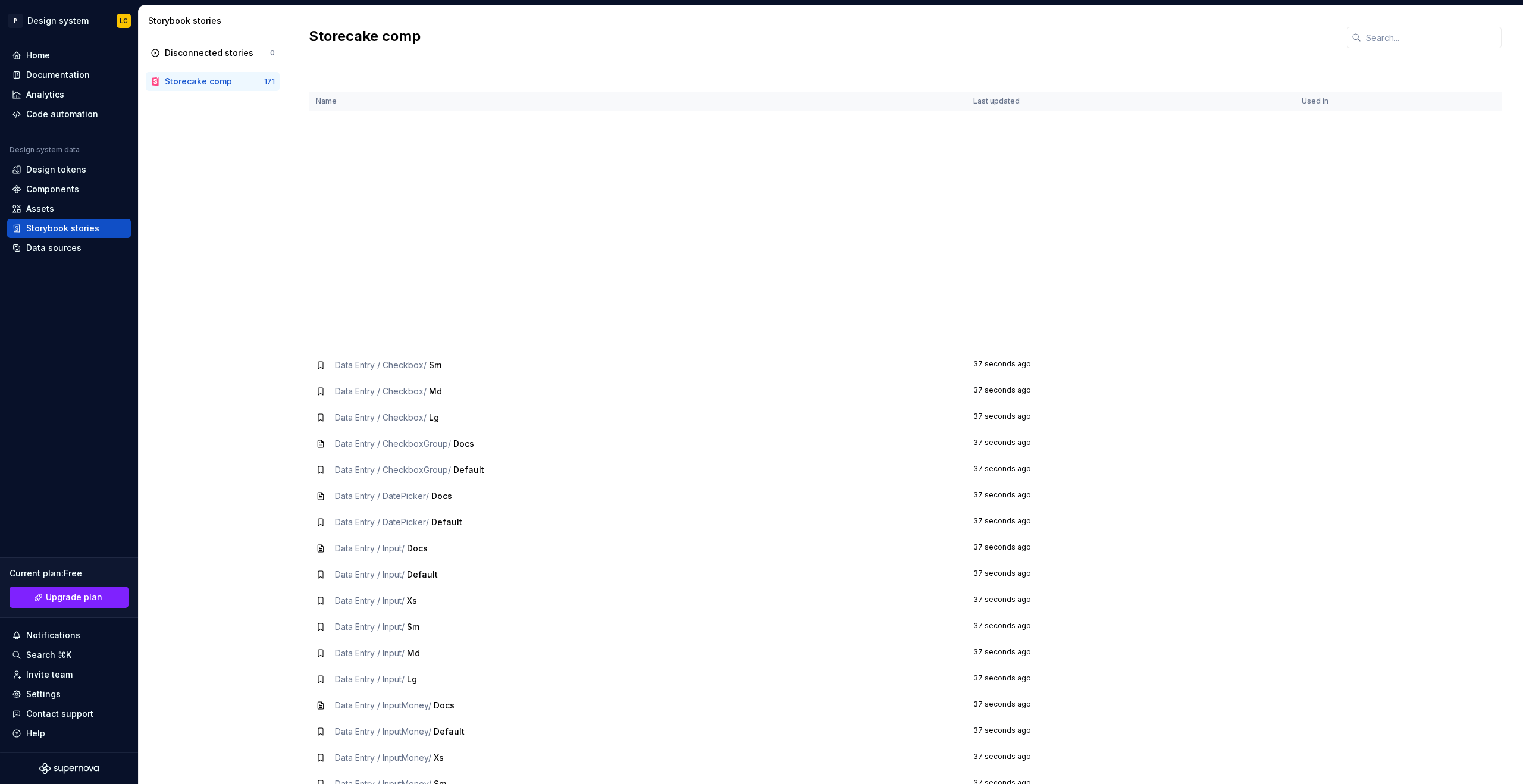
scroll to position [564, 0]
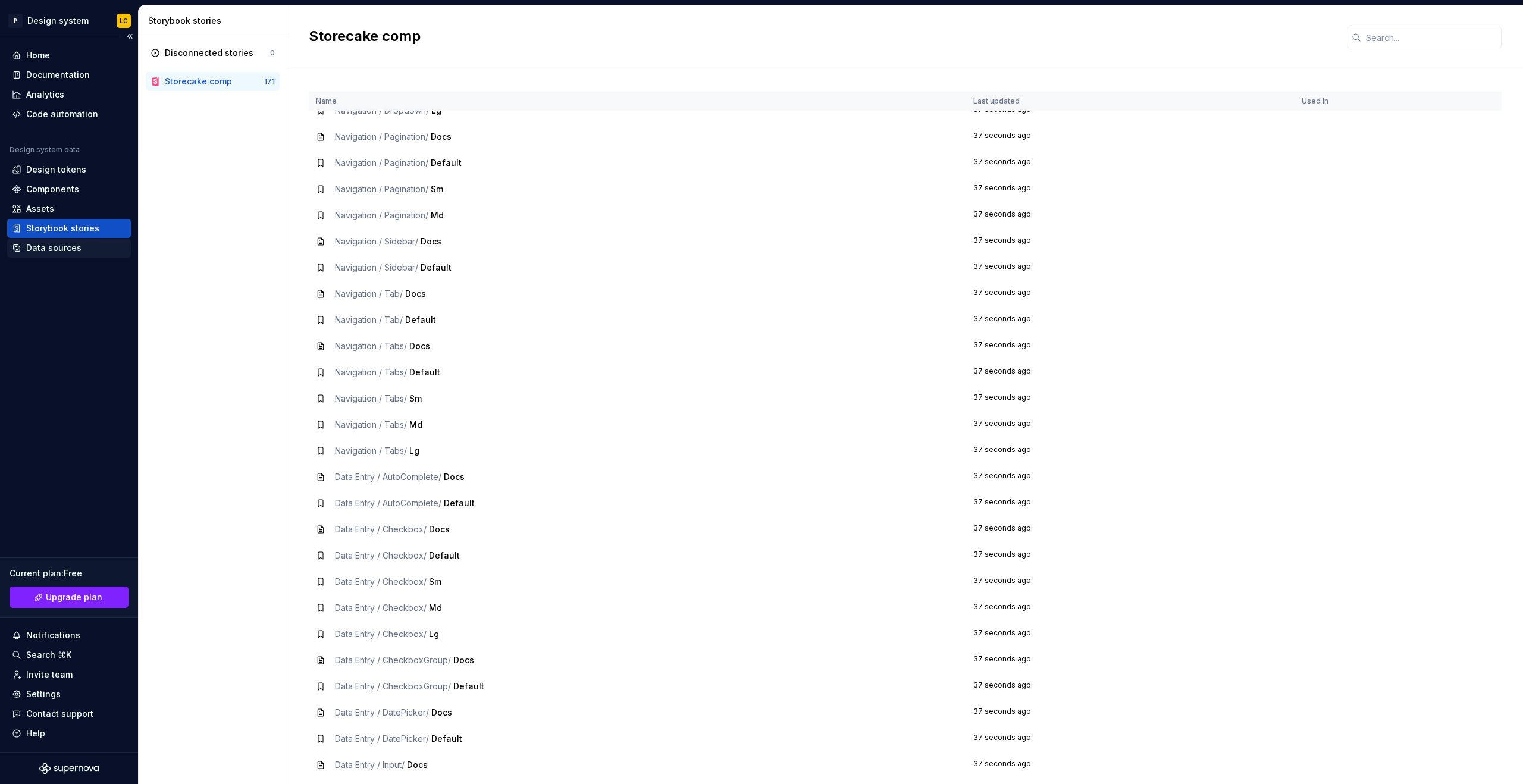
click at [81, 247] on div "Data sources" at bounding box center [69, 248] width 114 height 12
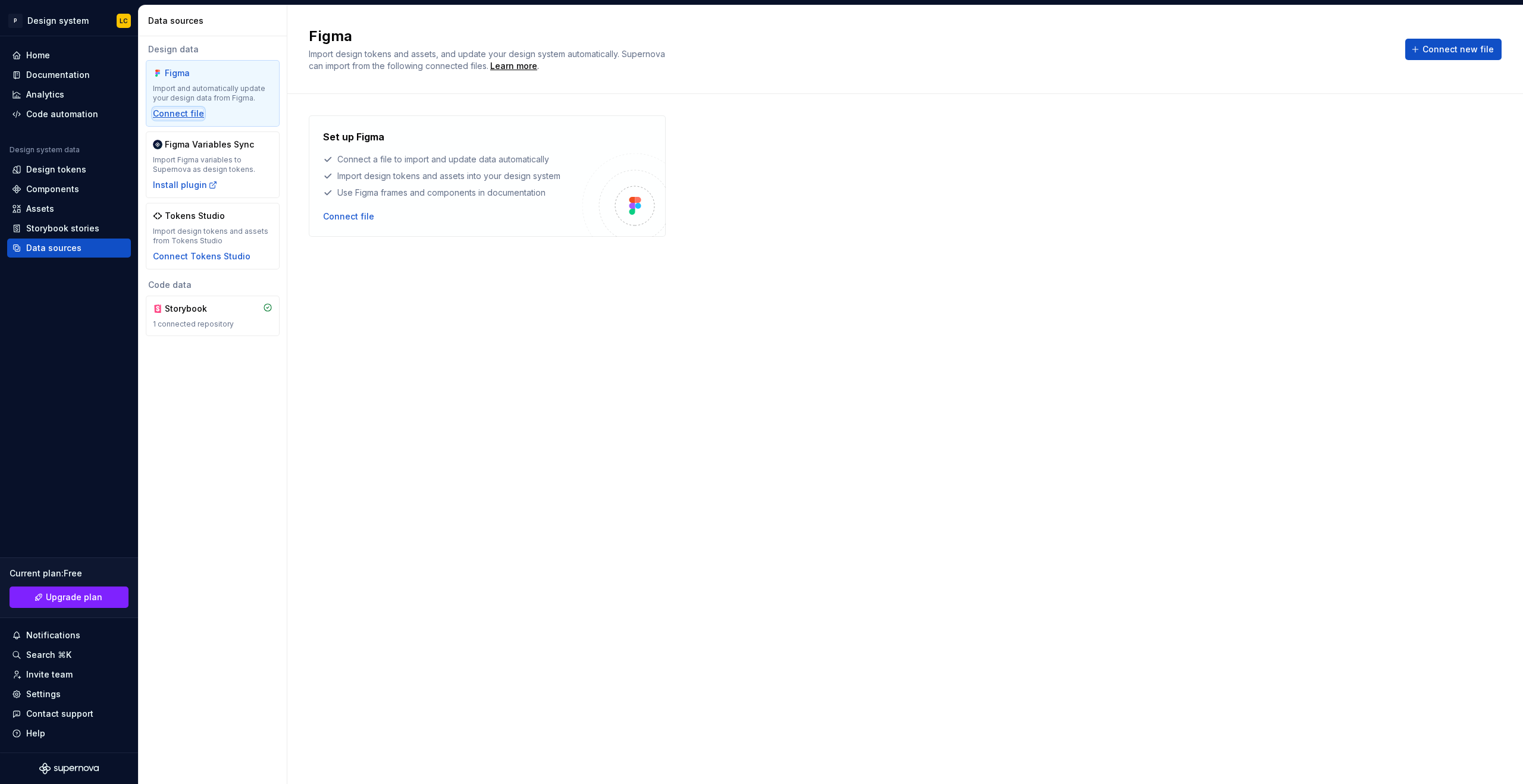
click at [189, 111] on div "Connect file" at bounding box center [178, 114] width 51 height 12
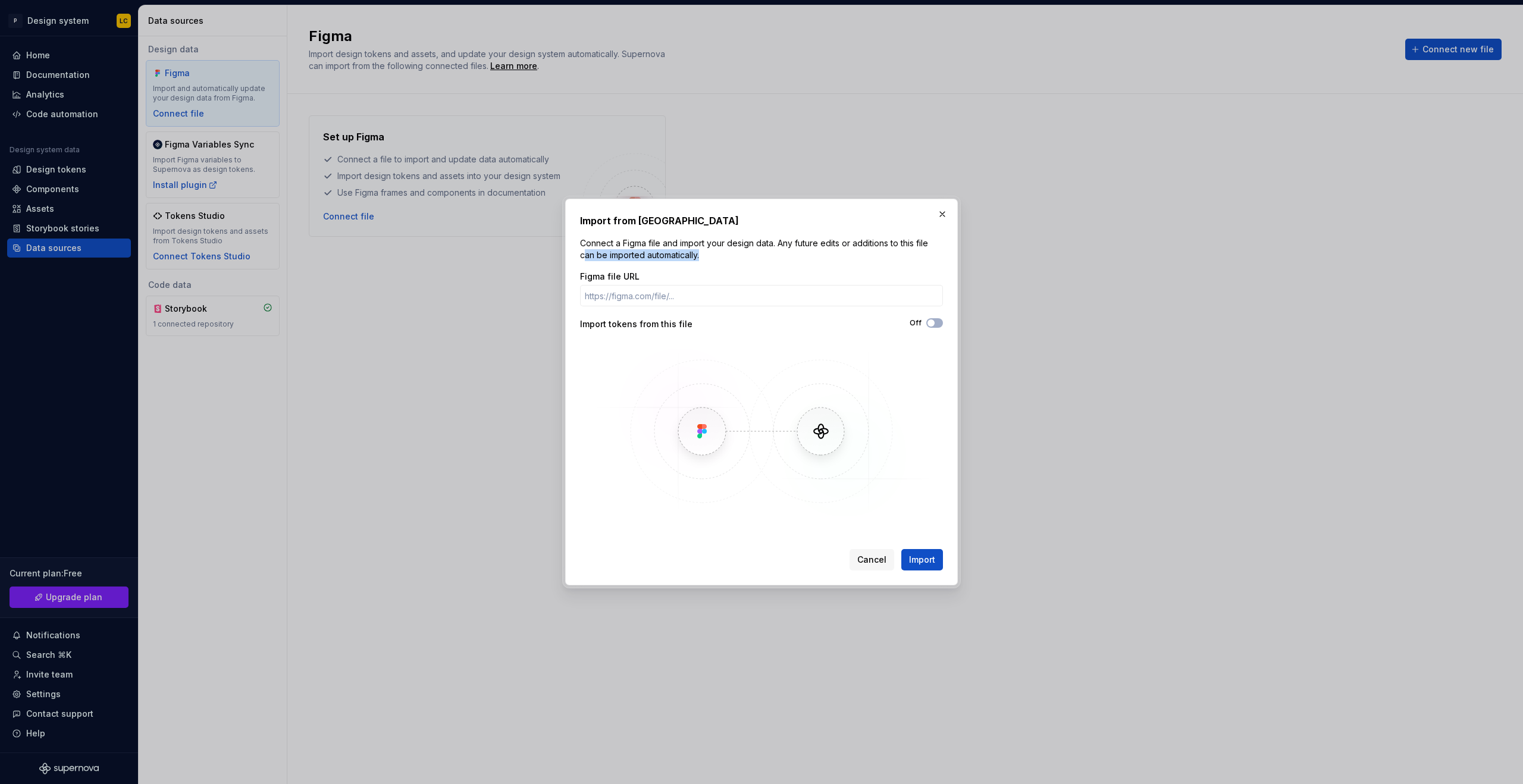
drag, startPoint x: 711, startPoint y: 257, endPoint x: 564, endPoint y: 255, distance: 147.0
click at [587, 251] on p "Connect a Figma file and import your design data. Any future edits or additions…" at bounding box center [761, 249] width 363 height 24
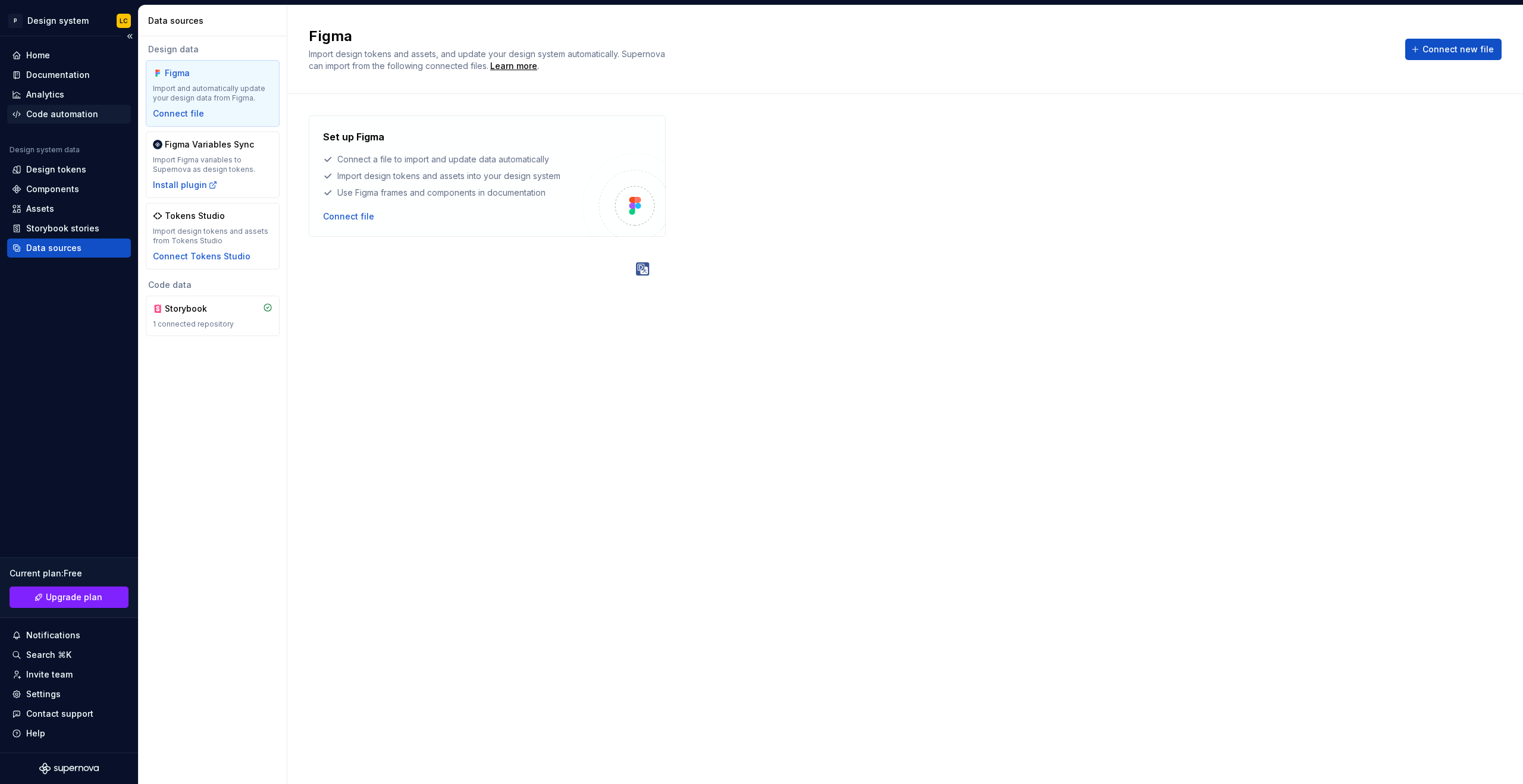
click at [92, 113] on div "Code automation" at bounding box center [62, 114] width 72 height 12
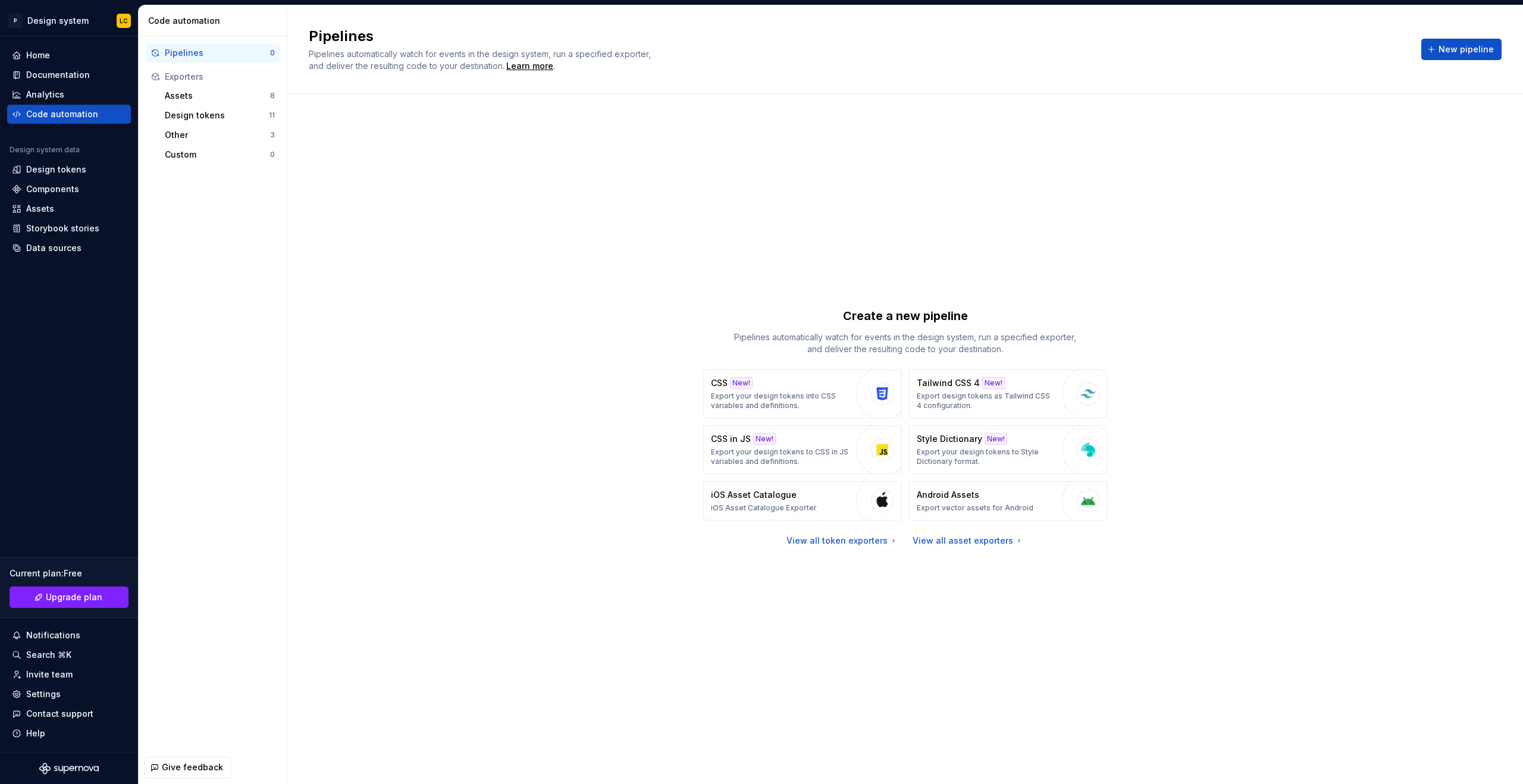
click at [1190, 646] on div "Create a new pipeline Pipelines automatically watch for events in the design sy…" at bounding box center [905, 428] width 1193 height 624
click at [97, 79] on div "Documentation" at bounding box center [69, 75] width 114 height 12
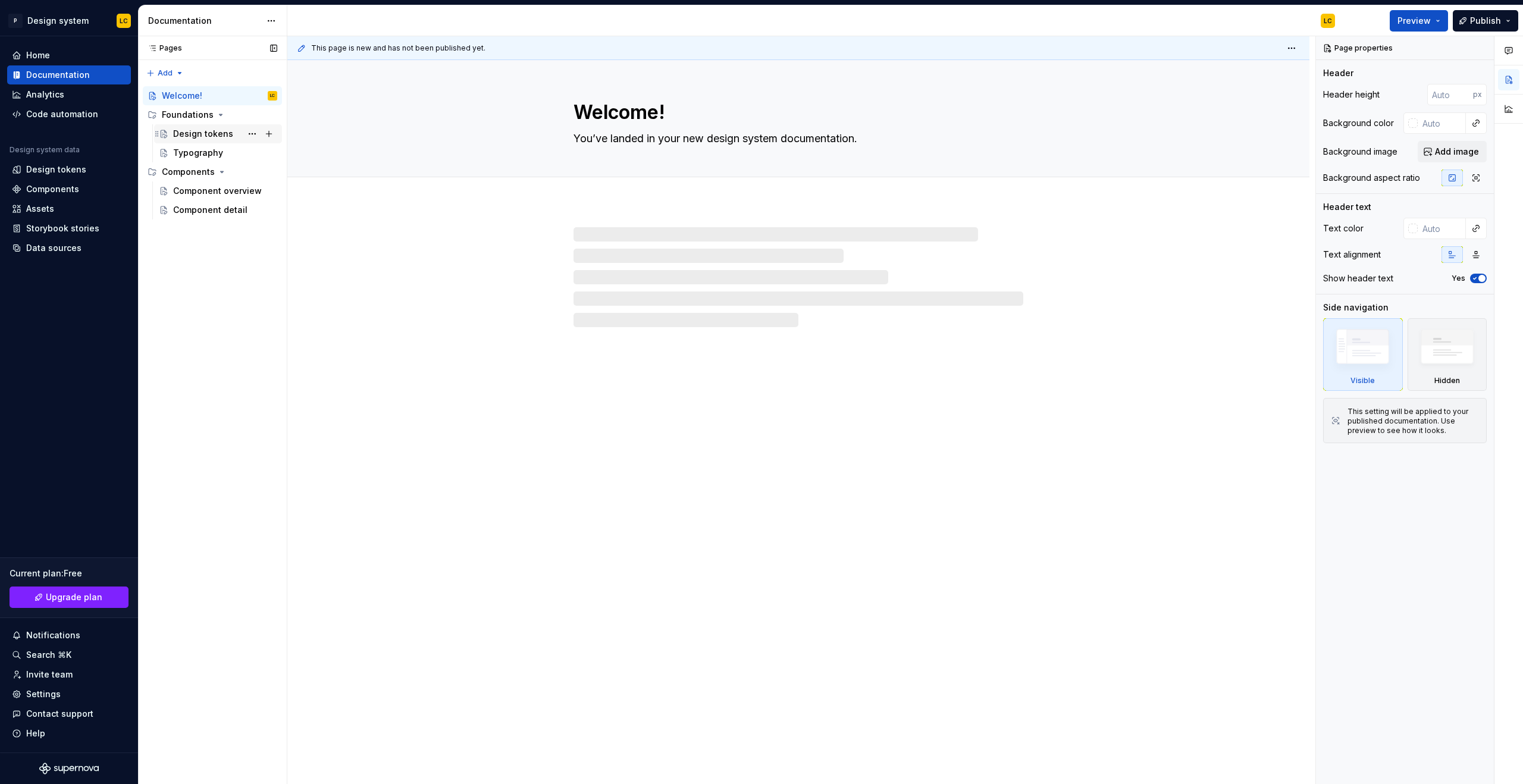
click at [211, 135] on div "Design tokens" at bounding box center [204, 134] width 60 height 12
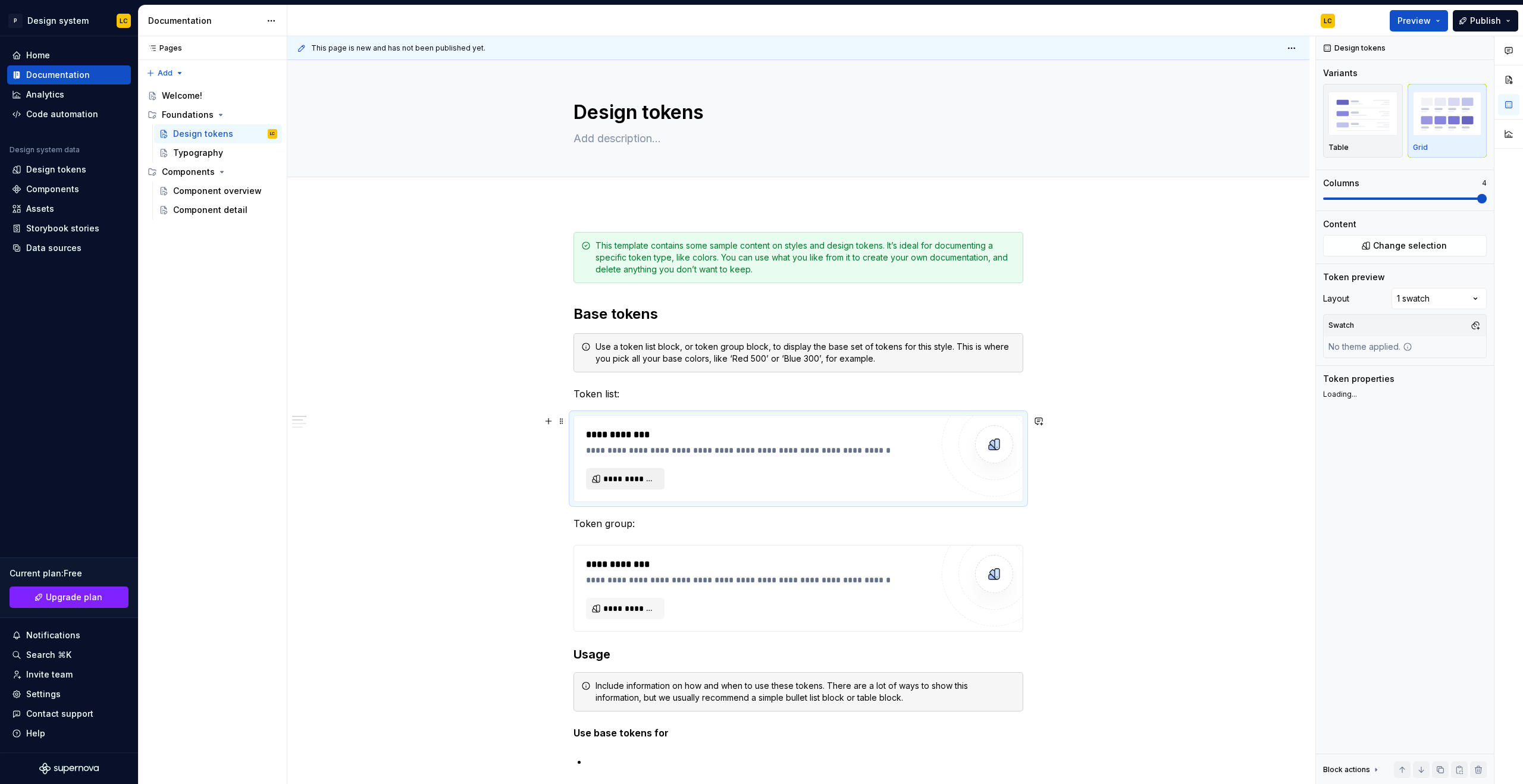
click at [620, 478] on span "**********" at bounding box center [630, 479] width 54 height 12
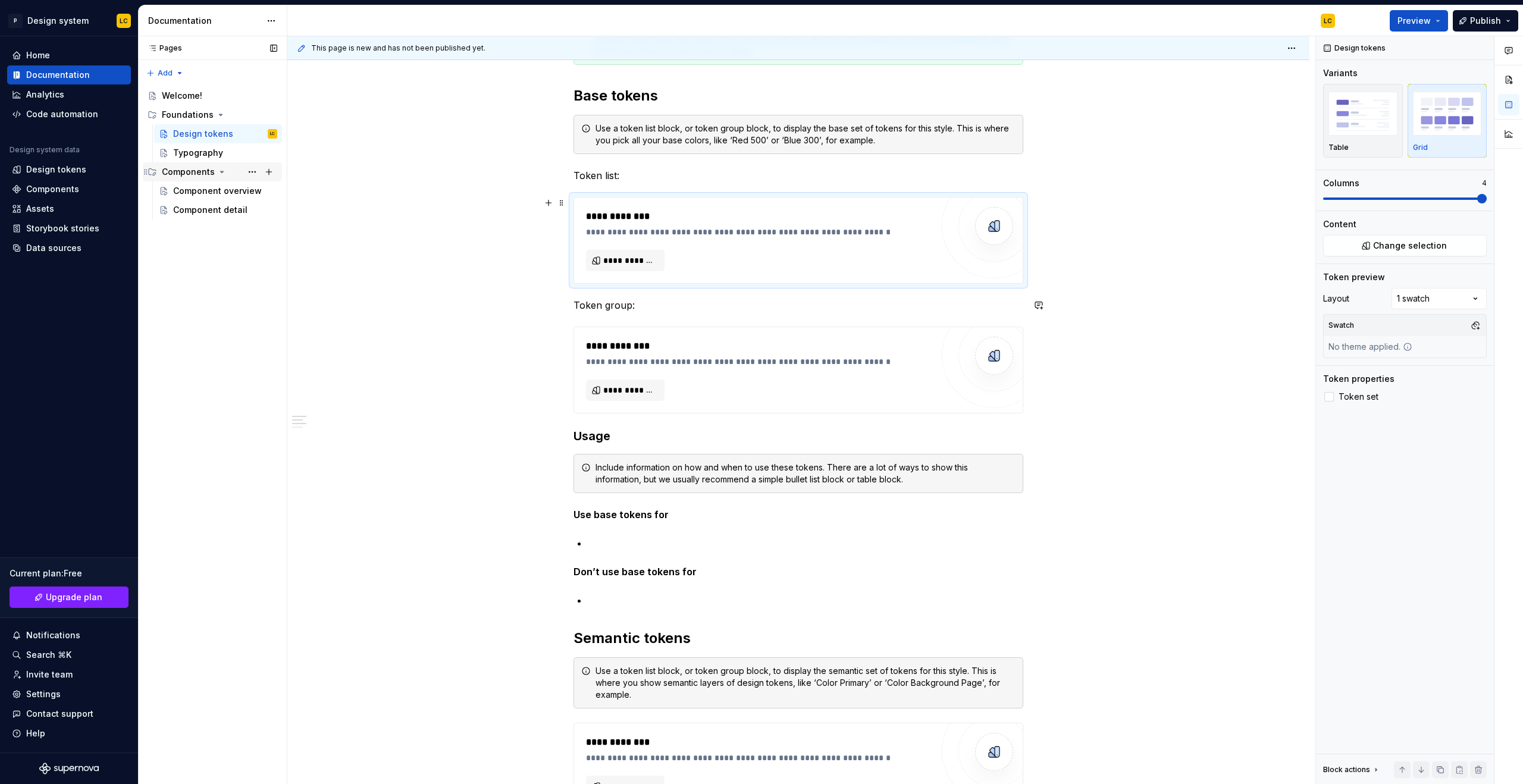
scroll to position [209, 0]
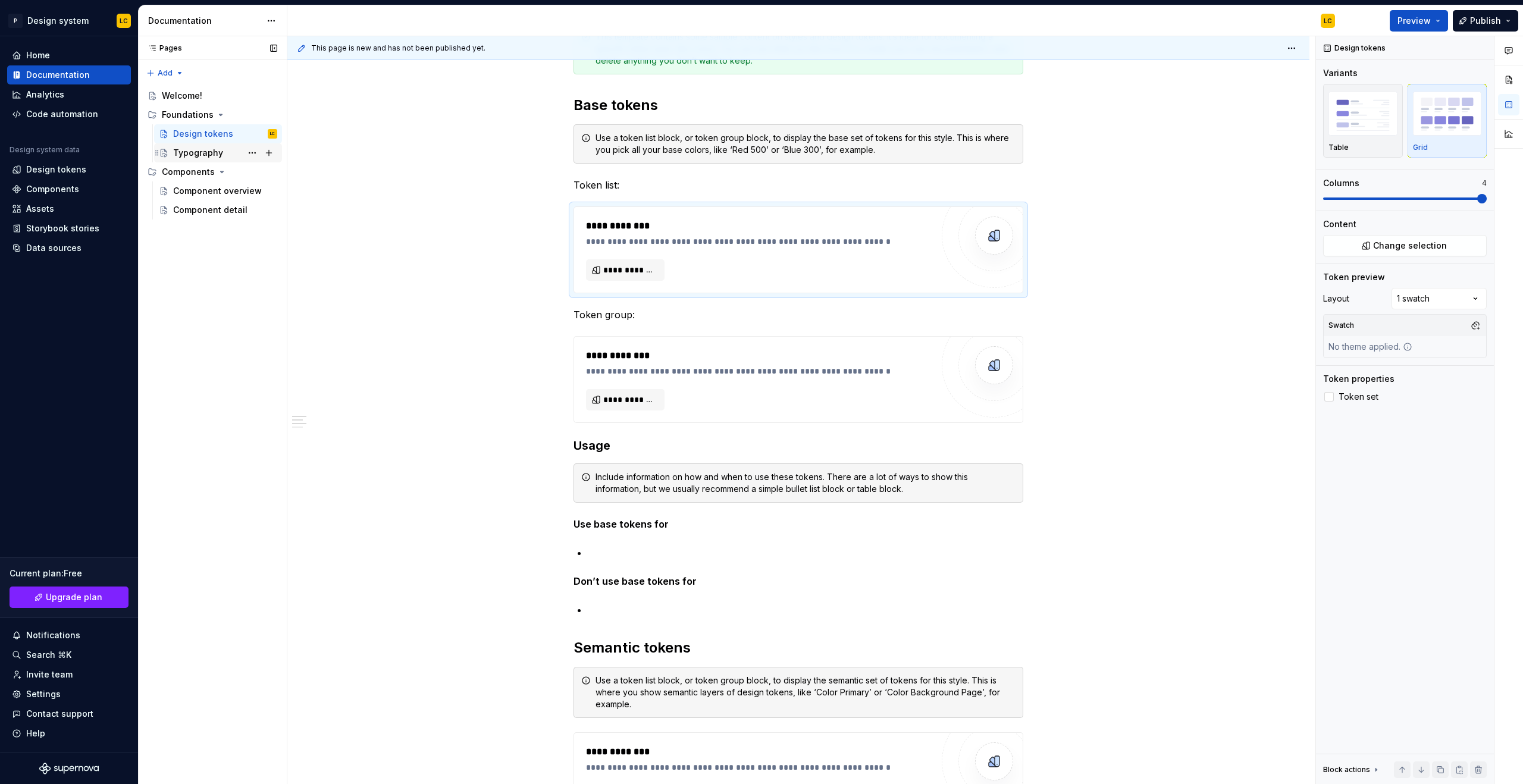
click at [197, 154] on div "Typography" at bounding box center [198, 153] width 50 height 12
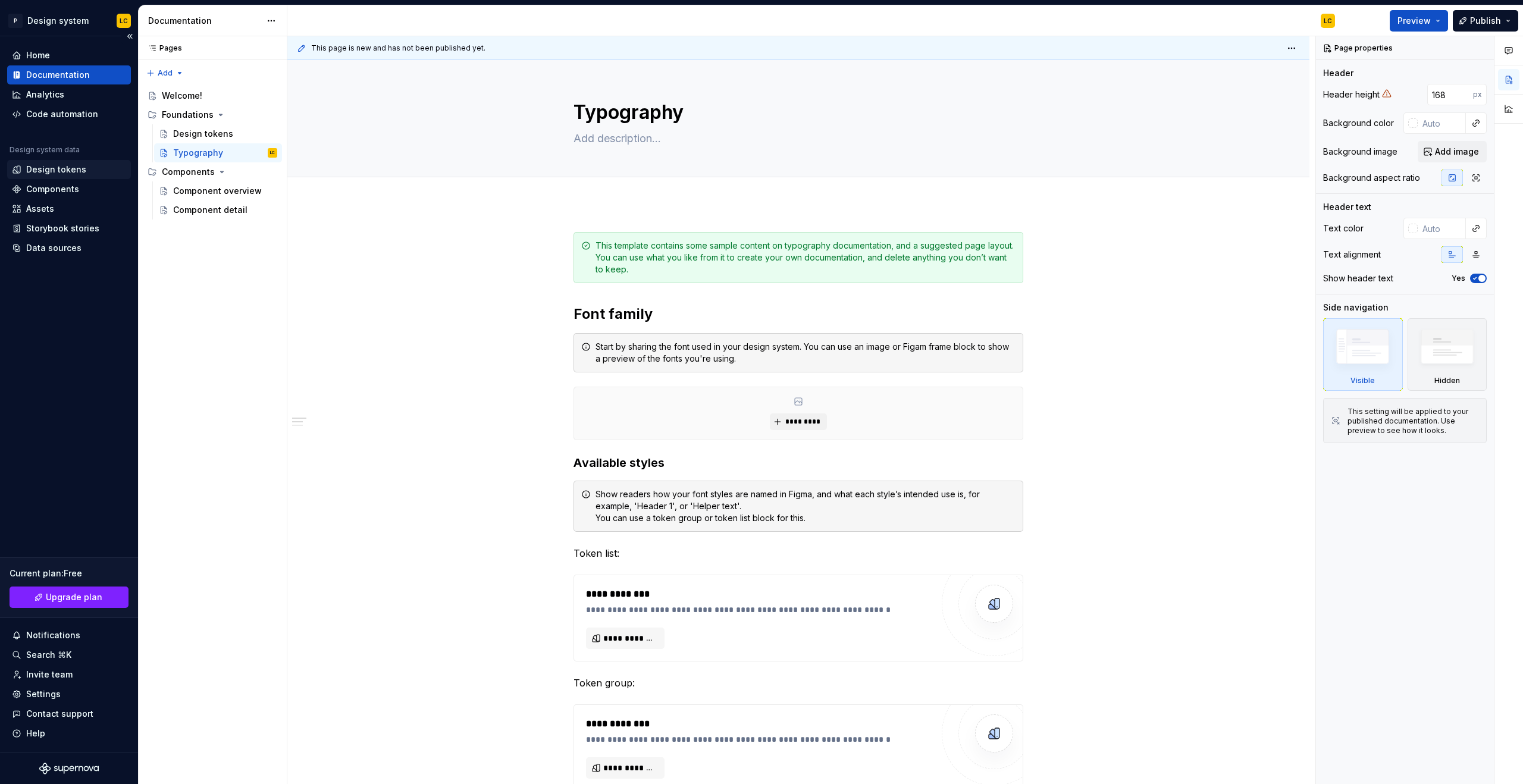
type textarea "*"
click at [84, 173] on div "Design tokens" at bounding box center [69, 170] width 114 height 12
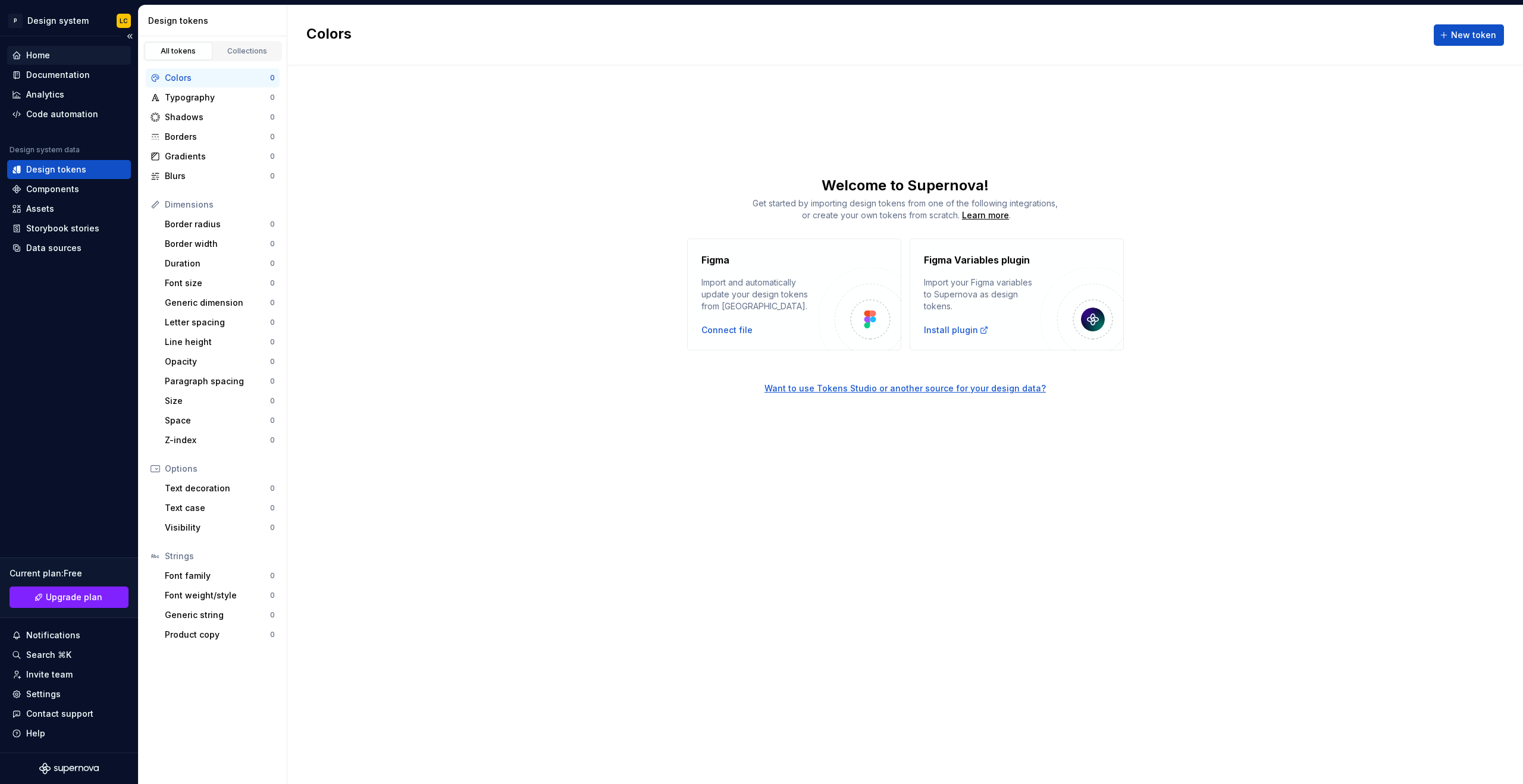
click at [73, 60] on div "Home" at bounding box center [69, 55] width 114 height 12
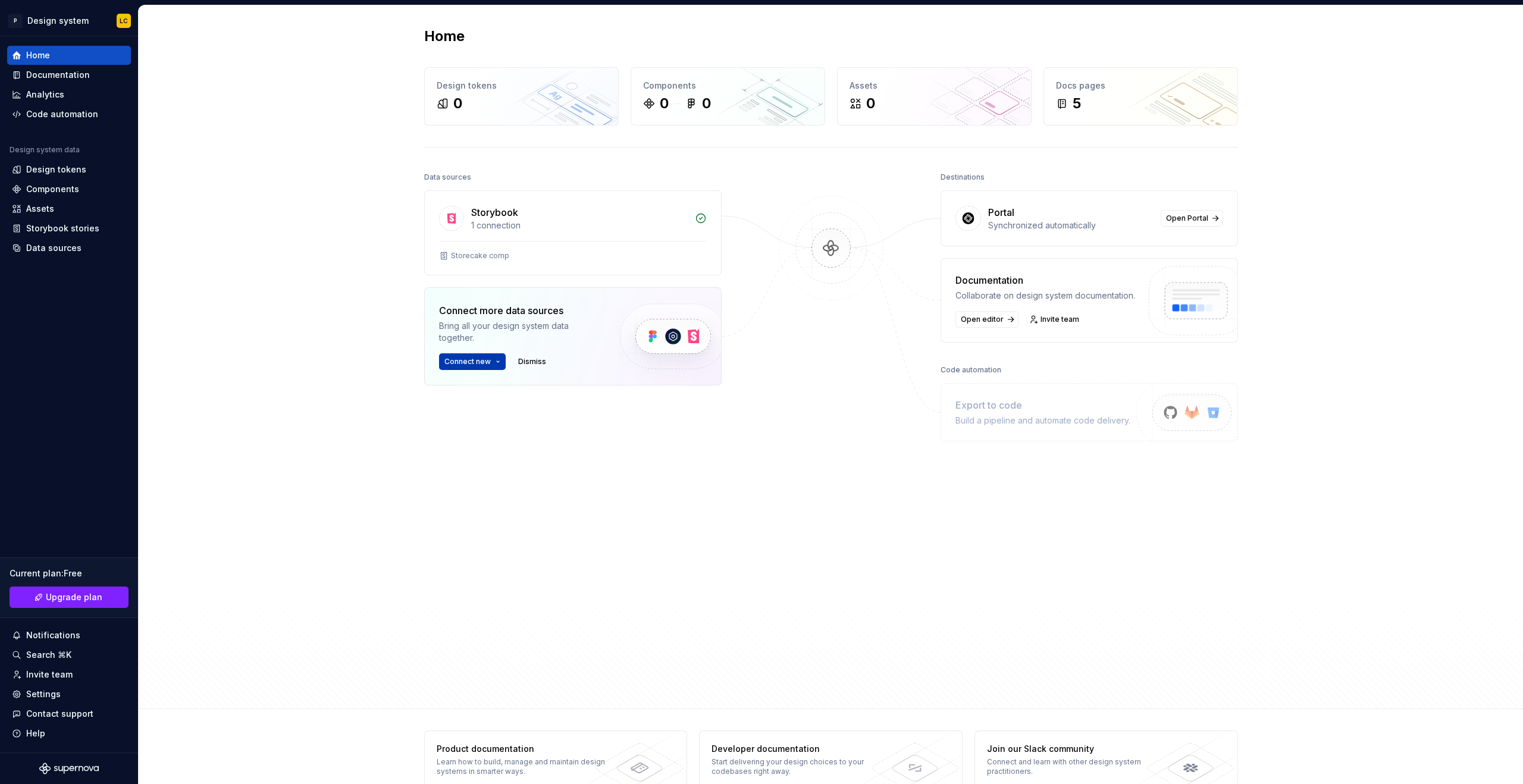
click at [472, 367] on button "Connect new" at bounding box center [472, 362] width 67 height 17
click at [488, 395] on p "Import styles, components and icons." at bounding box center [524, 398] width 132 height 10
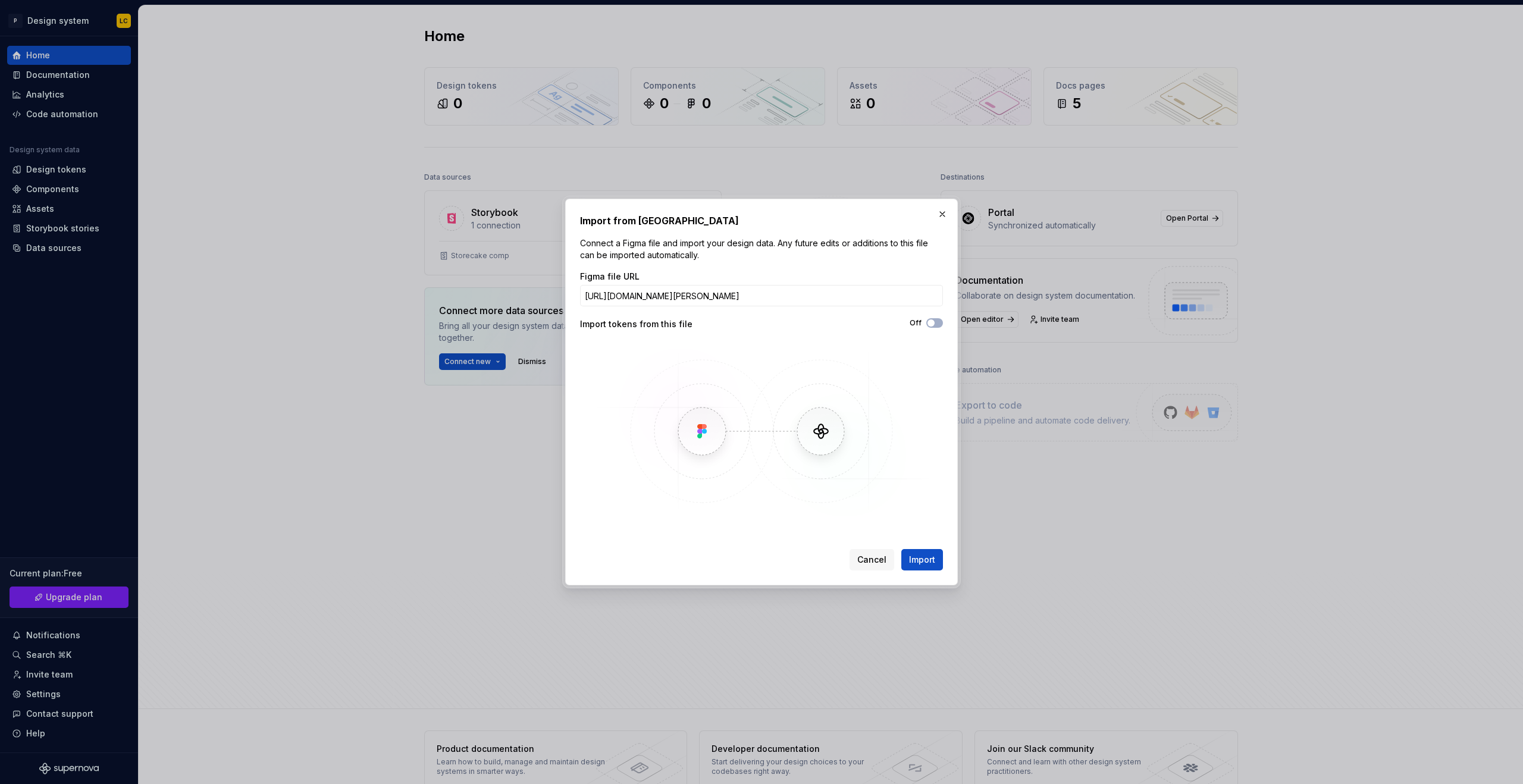
scroll to position [0, 30]
type input "[URL][DOMAIN_NAME][PERSON_NAME]"
click at [931, 565] on span "Import" at bounding box center [922, 560] width 26 height 12
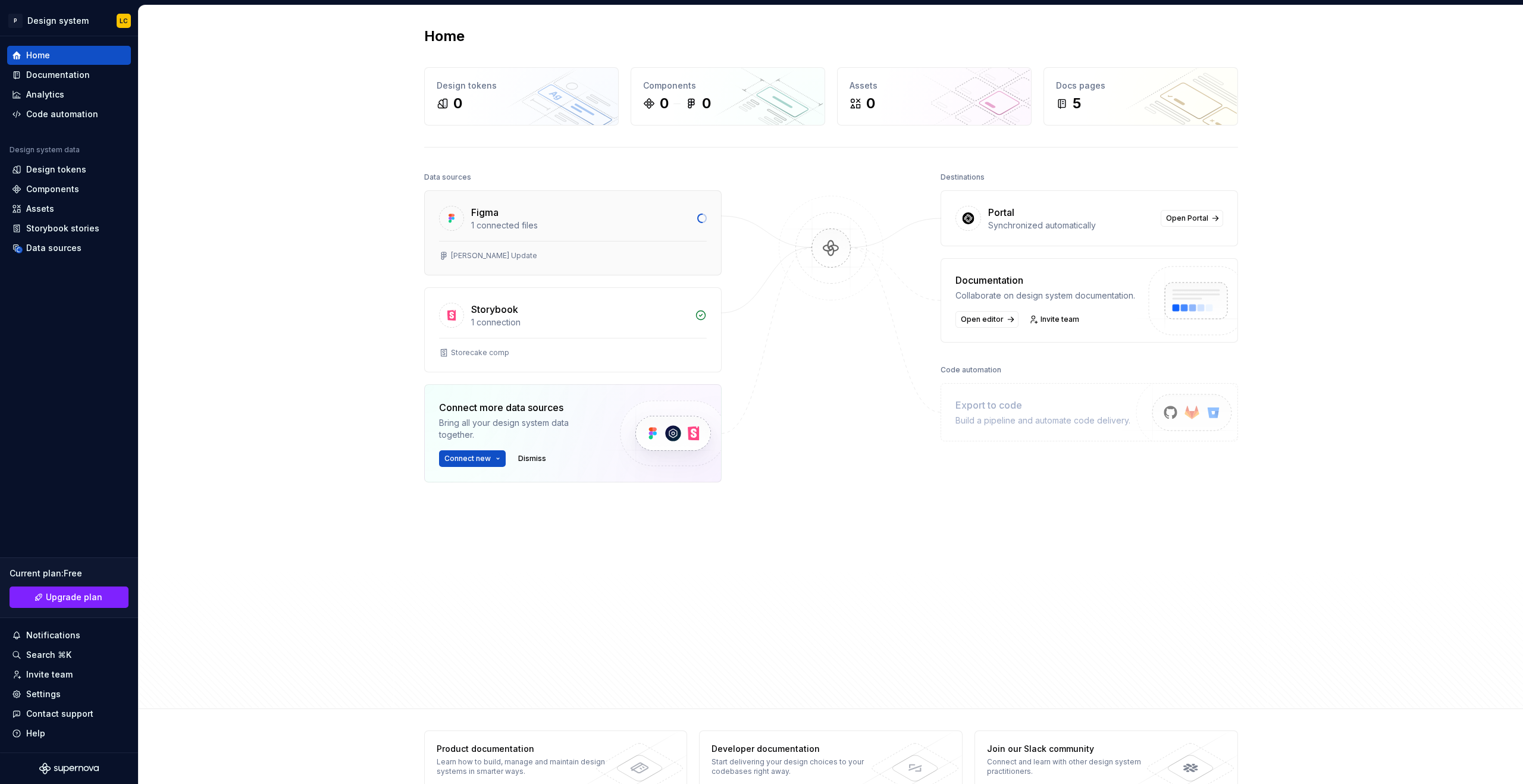
click at [534, 225] on div "1 connected files" at bounding box center [581, 226] width 219 height 12
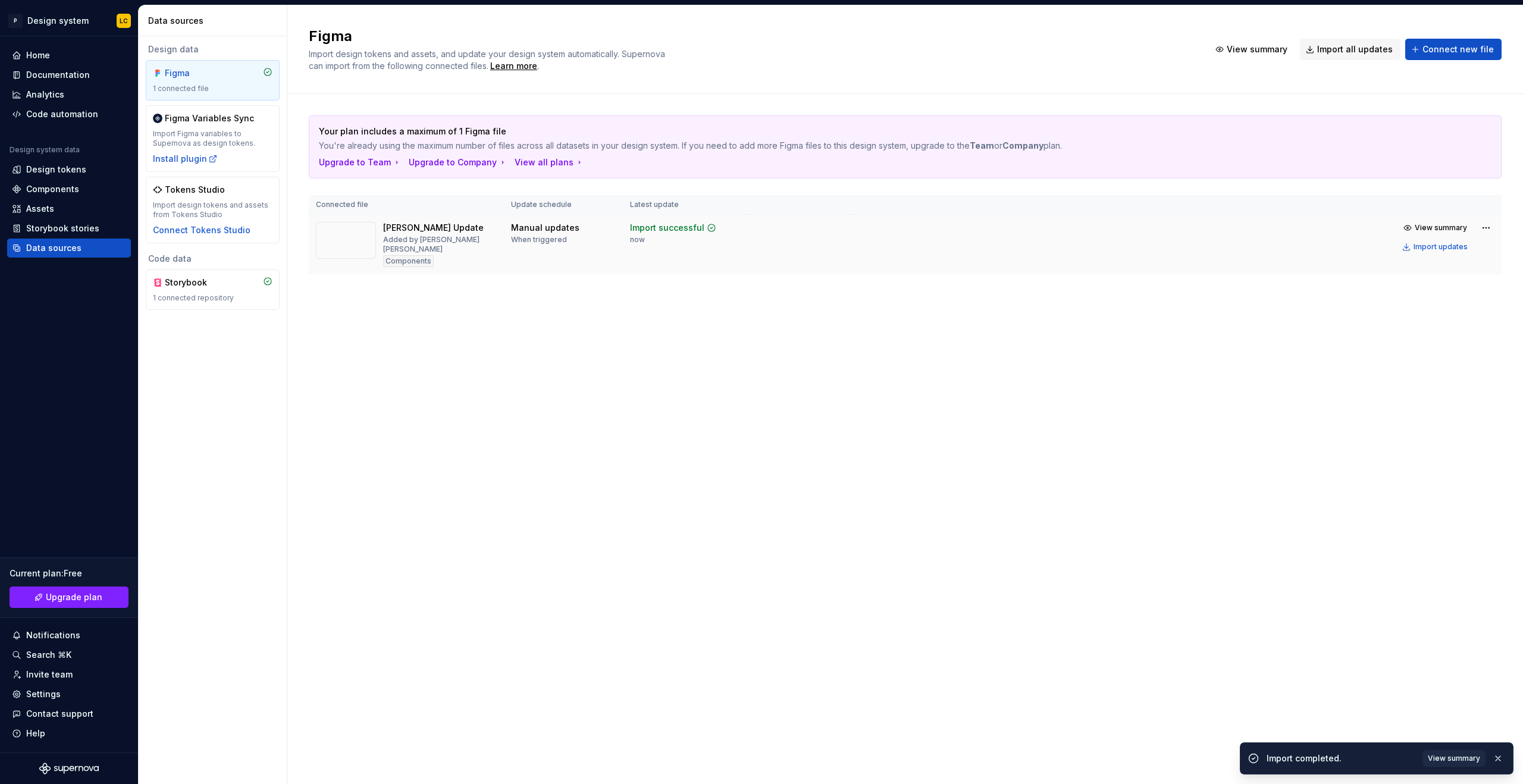
click at [620, 247] on td "Manual updates When triggered" at bounding box center [564, 245] width 119 height 60
click at [495, 237] on div "[PERSON_NAME] Update Added by [PERSON_NAME] [PERSON_NAME] Components" at bounding box center [406, 244] width 181 height 45
click at [363, 235] on img at bounding box center [346, 240] width 60 height 37
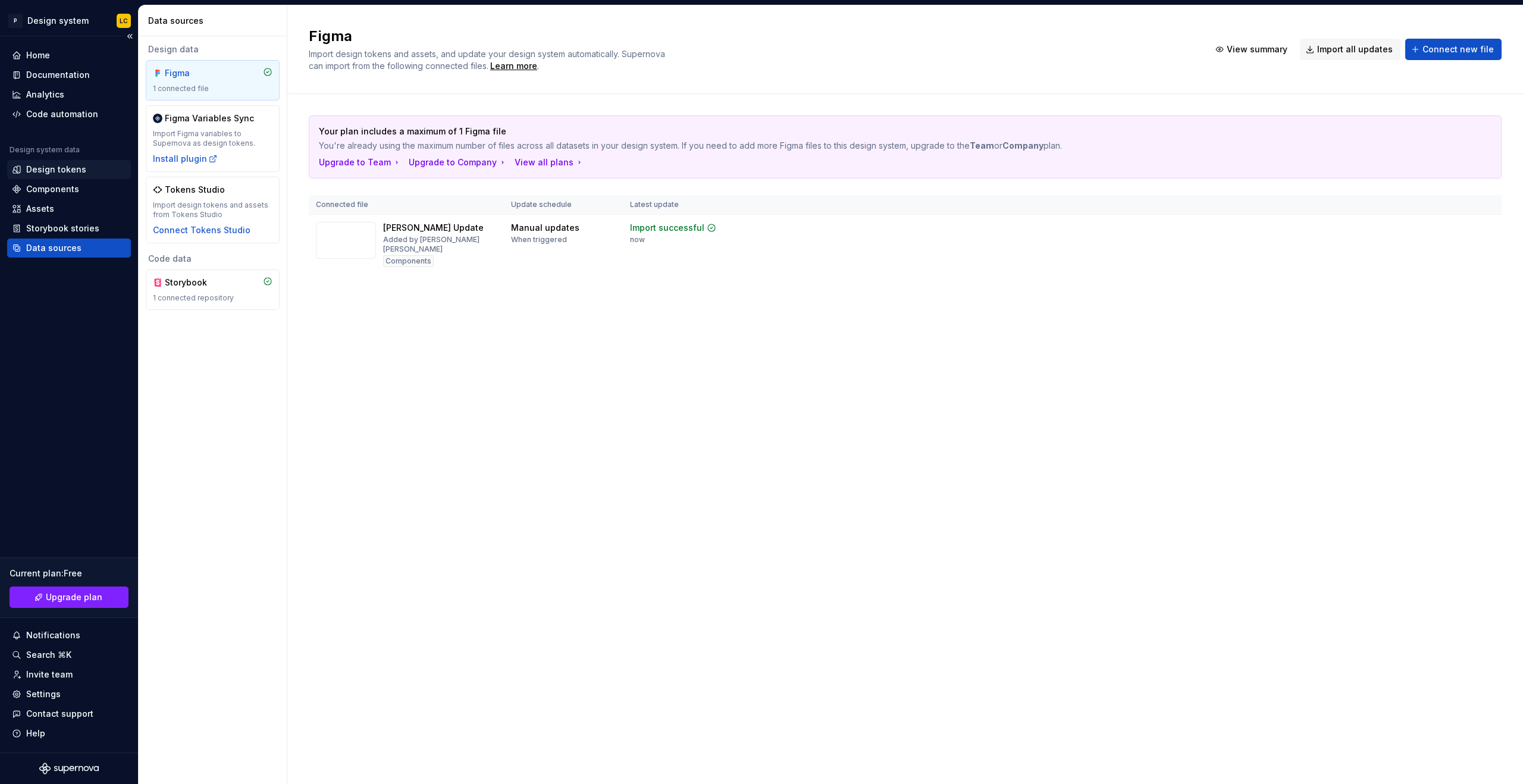
click at [33, 164] on div "Design tokens" at bounding box center [56, 170] width 60 height 12
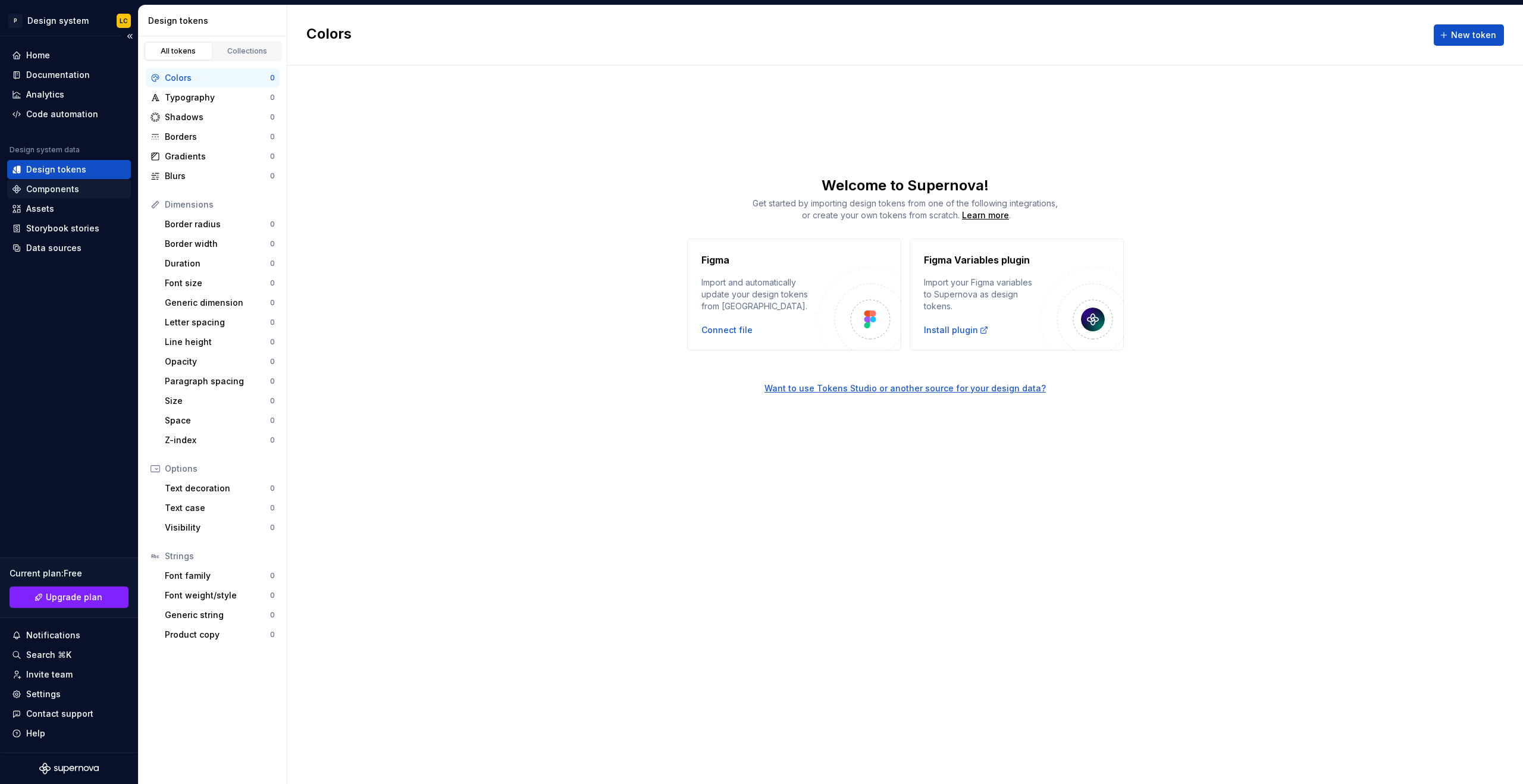
click at [31, 186] on div "Components" at bounding box center [52, 189] width 53 height 12
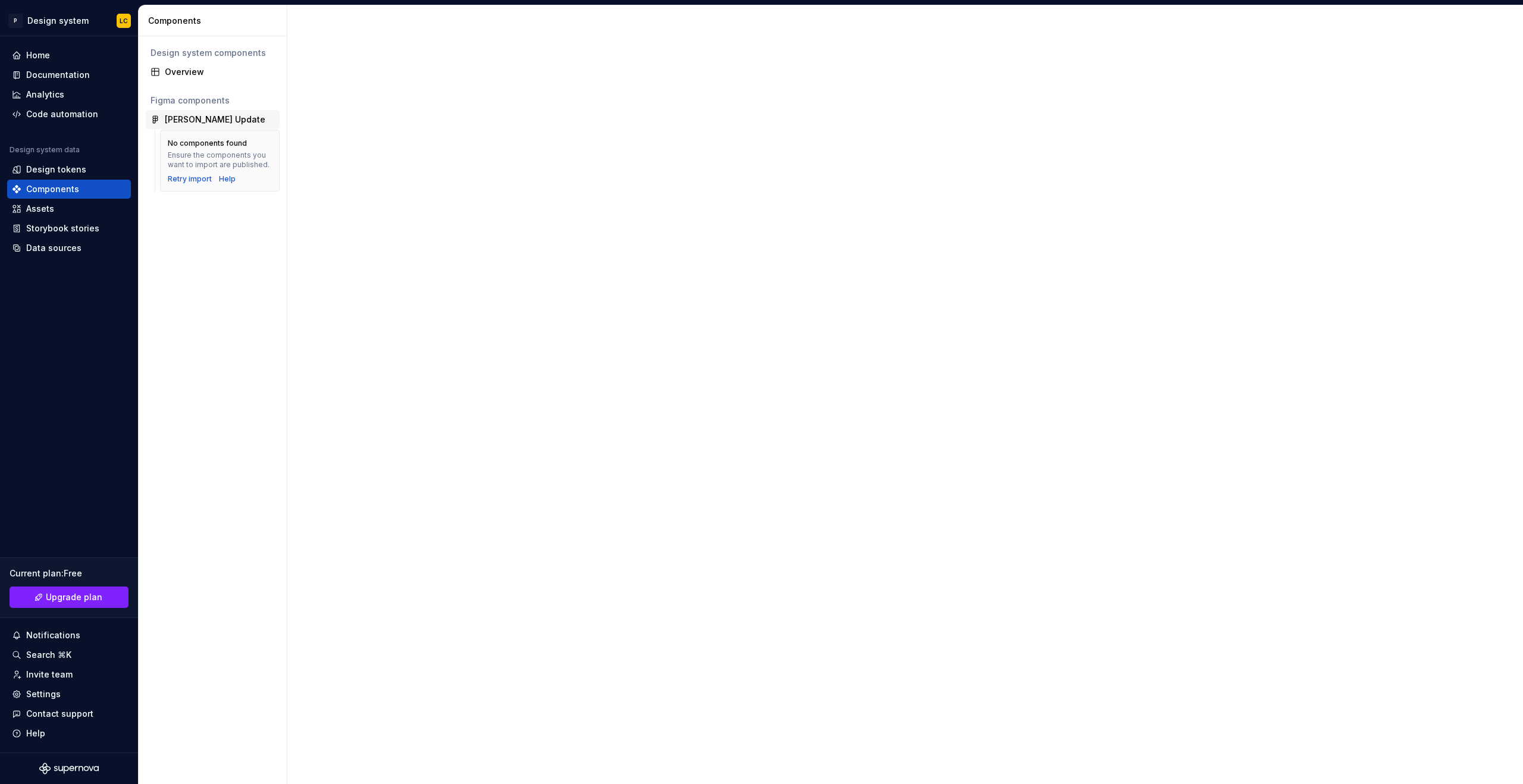
click at [199, 117] on div "[PERSON_NAME] Update" at bounding box center [215, 120] width 101 height 12
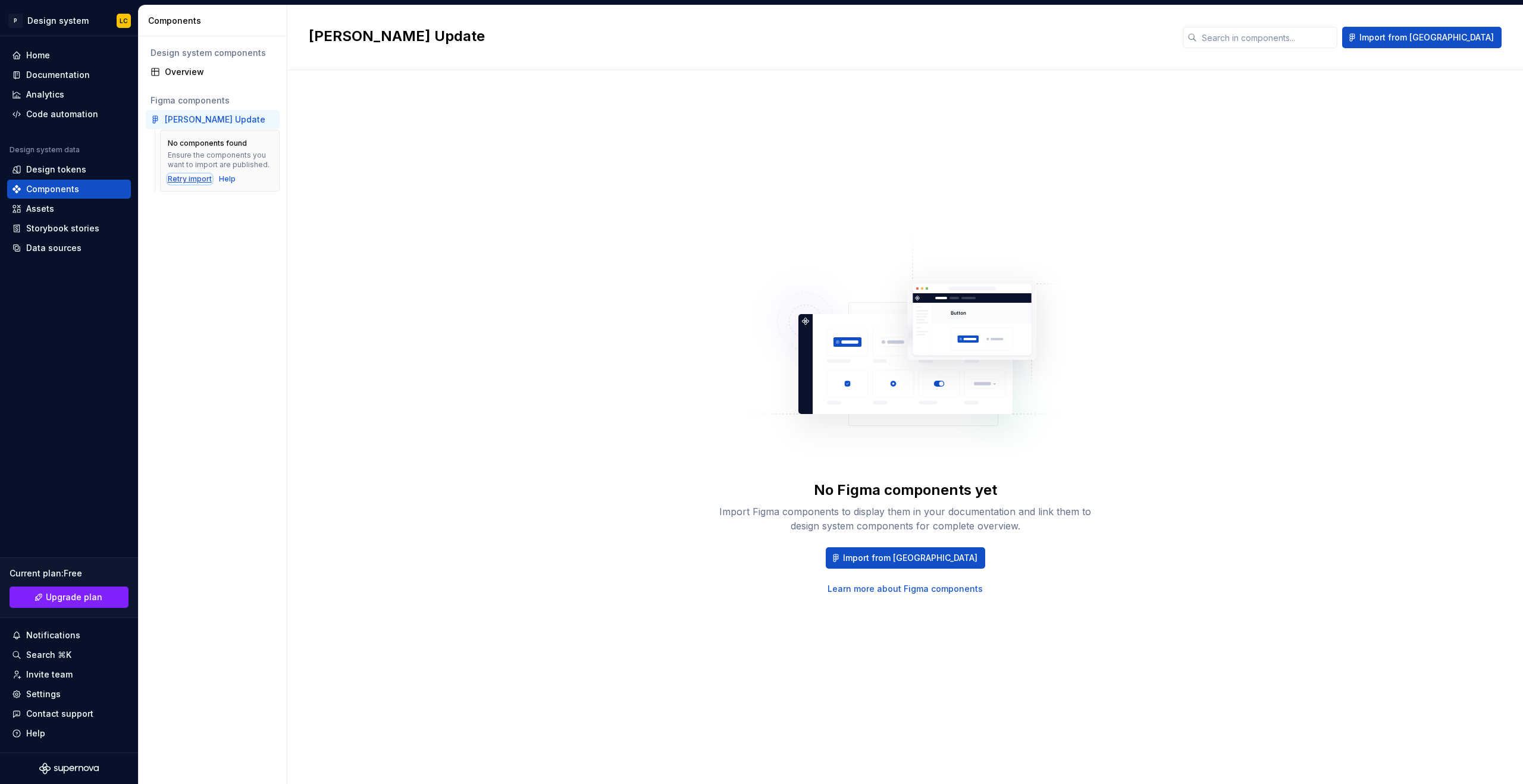
click at [193, 179] on div "Retry import" at bounding box center [190, 179] width 44 height 10
click at [188, 179] on div "Retry import" at bounding box center [190, 179] width 44 height 10
click at [915, 567] on button "Import from [GEOGRAPHIC_DATA]" at bounding box center [905, 558] width 160 height 22
drag, startPoint x: 164, startPoint y: 145, endPoint x: 173, endPoint y: 144, distance: 9.1
click at [172, 144] on div "No components found Ensure the components you want to import are published. Ret…" at bounding box center [213, 163] width 134 height 67
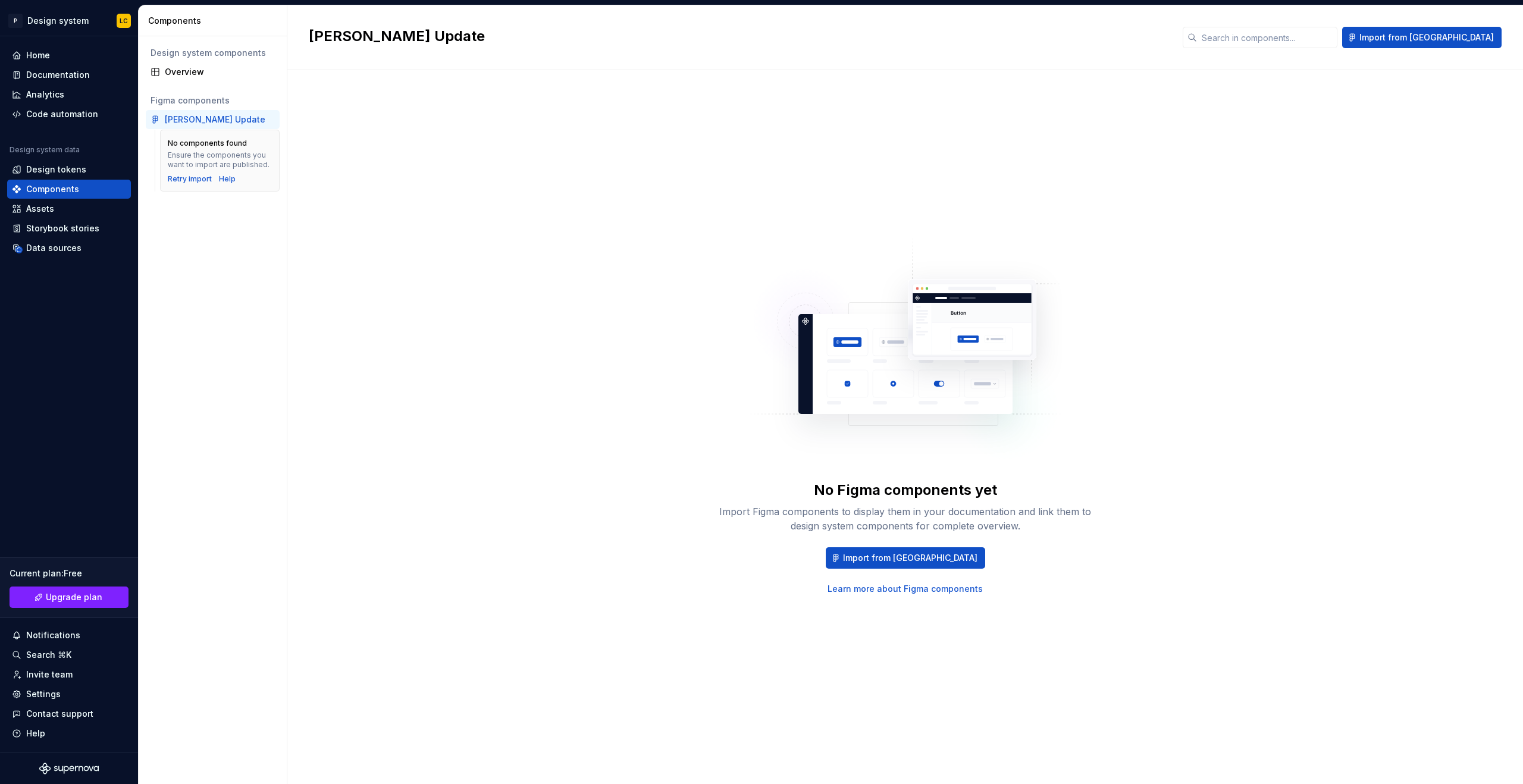
click at [225, 125] on div "[PERSON_NAME] Update" at bounding box center [220, 120] width 110 height 12
drag, startPoint x: 815, startPoint y: 587, endPoint x: 1020, endPoint y: 590, distance: 205.0
click at [1015, 591] on div "Import from Figma Learn more about Figma components" at bounding box center [906, 571] width 381 height 48
click at [1445, 39] on span "Import from [GEOGRAPHIC_DATA]" at bounding box center [1427, 37] width 134 height 12
click at [185, 69] on div "Overview" at bounding box center [220, 72] width 110 height 12
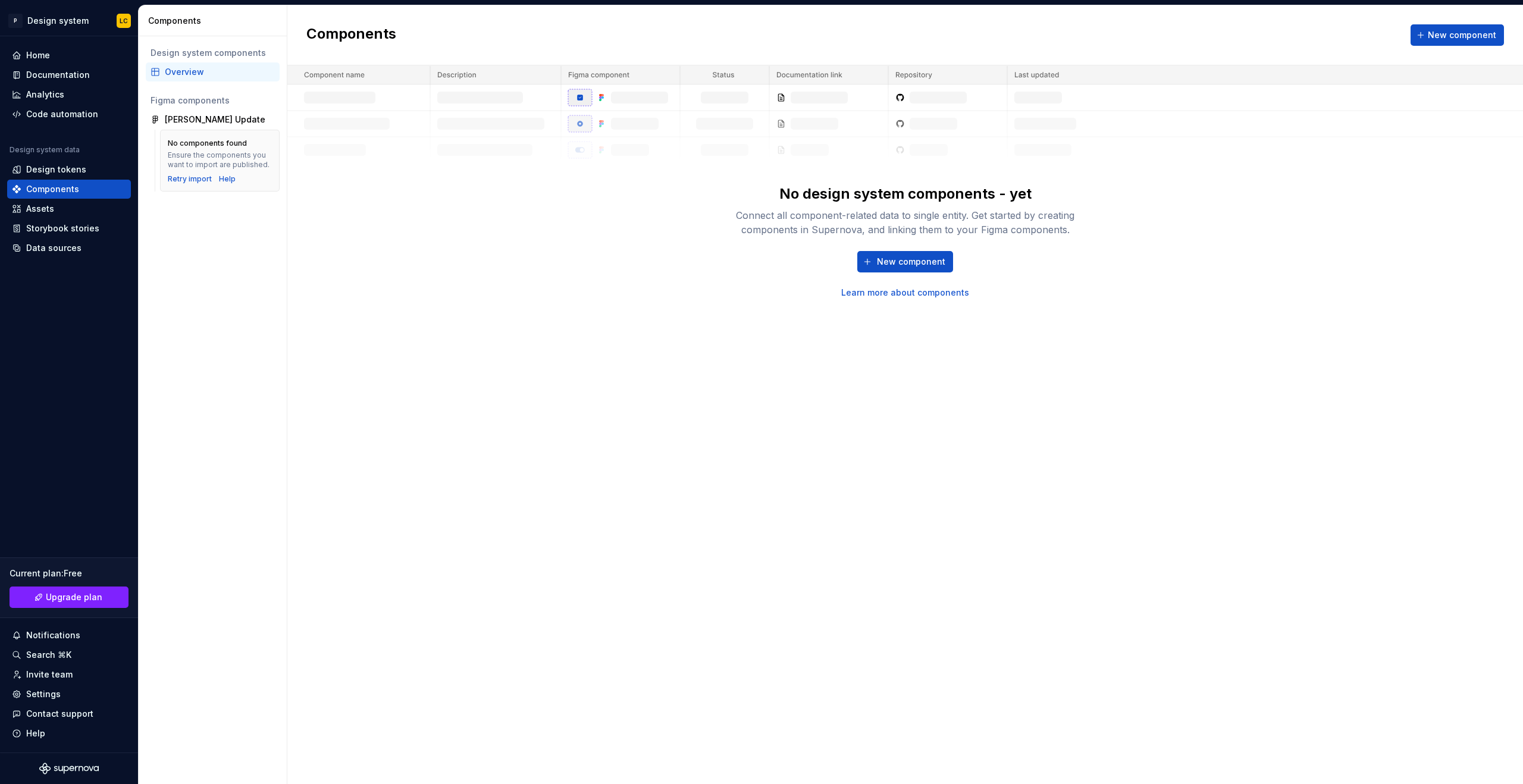
click at [1059, 79] on img at bounding box center [905, 114] width 1236 height 98
